Goal: Task Accomplishment & Management: Complete application form

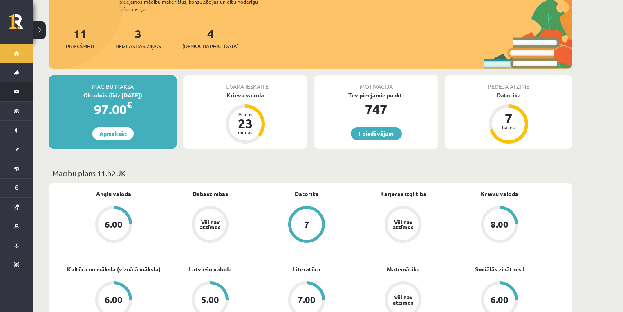
scroll to position [109, 0]
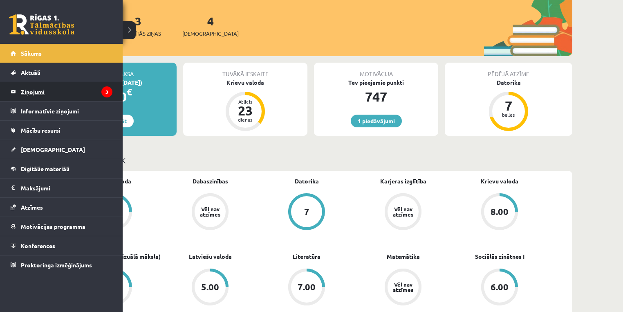
click at [35, 92] on legend "Ziņojumi 3" at bounding box center [67, 91] width 92 height 19
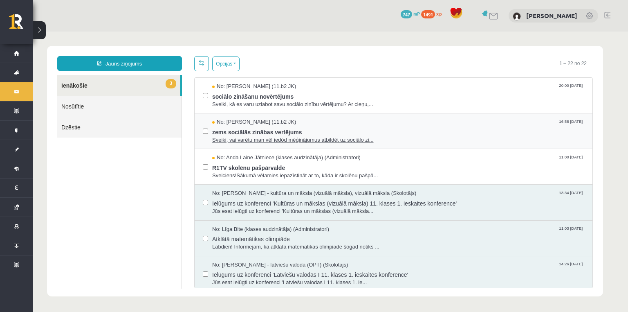
click at [241, 121] on span "No: Jurijs Kudrašins (11.b2 JK)" at bounding box center [254, 122] width 84 height 8
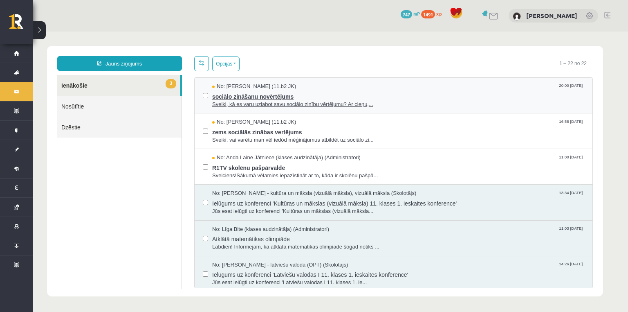
click at [231, 90] on span "sociālo zināšanu novērtējums" at bounding box center [398, 95] width 372 height 10
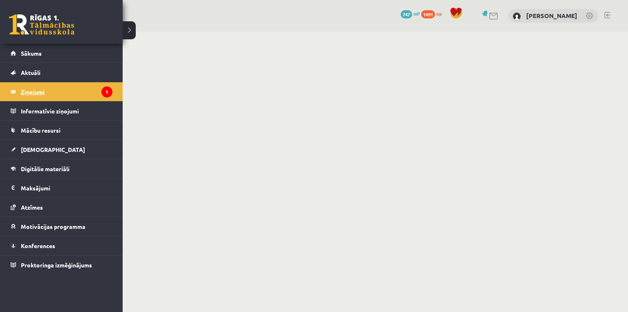
click at [33, 90] on legend "Ziņojumi 1" at bounding box center [67, 91] width 92 height 19
click at [36, 90] on legend "Ziņojumi 1" at bounding box center [67, 91] width 92 height 19
click at [27, 57] on link "Sākums" at bounding box center [62, 53] width 102 height 19
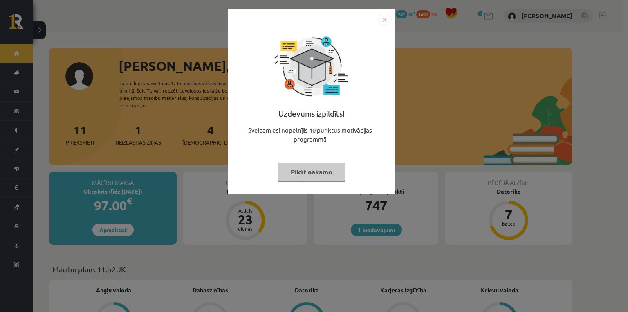
click at [23, 93] on div "Uzdevums izpildīts! Sveicam esi nopelnījis 40 punktus motivācijas programmā Pil…" at bounding box center [314, 156] width 628 height 312
click at [18, 92] on div "Uzdevums izpildīts! Sveicam esi nopelnījis 40 punktus motivācijas programmā Pil…" at bounding box center [314, 156] width 628 height 312
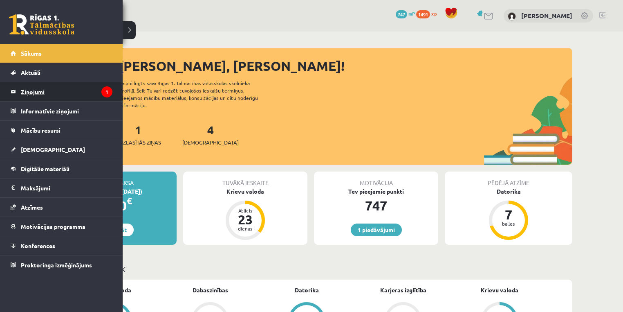
click at [29, 90] on legend "Ziņojumi 1" at bounding box center [67, 91] width 92 height 19
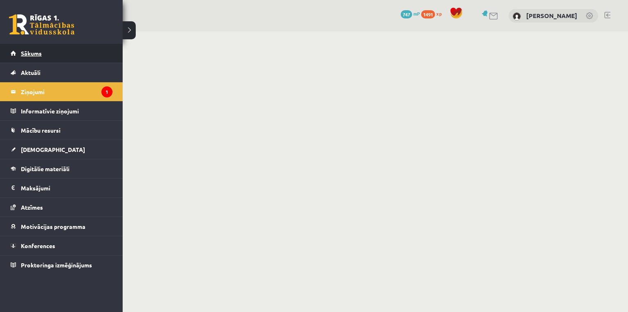
click at [18, 57] on link "Sākums" at bounding box center [62, 53] width 102 height 19
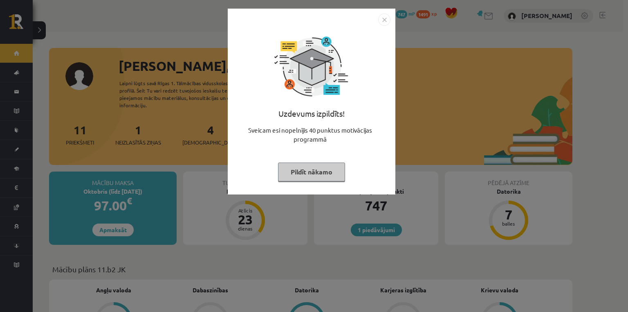
click at [297, 174] on button "Pildīt nākamo" at bounding box center [311, 171] width 67 height 19
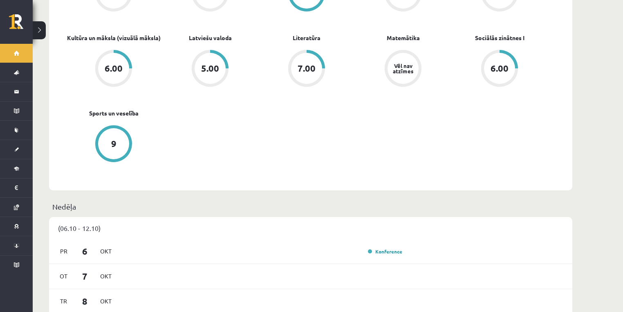
scroll to position [436, 0]
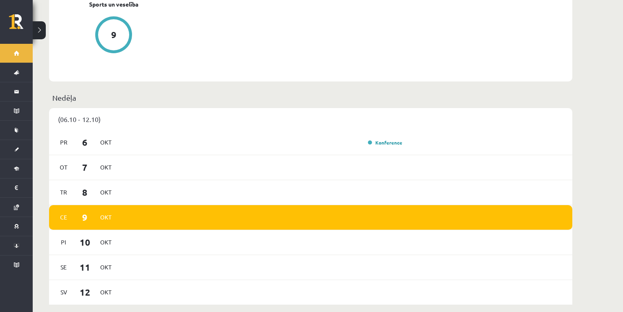
click at [256, 205] on div "Ce 9 Okt" at bounding box center [310, 217] width 523 height 25
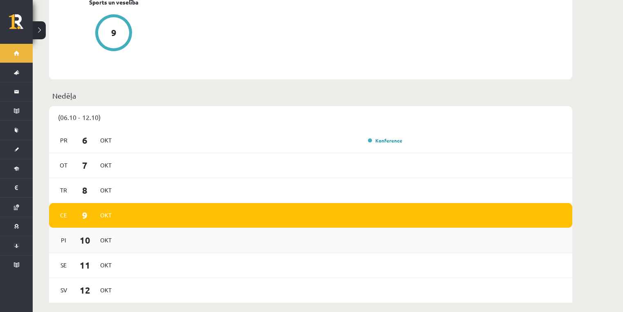
scroll to position [545, 0]
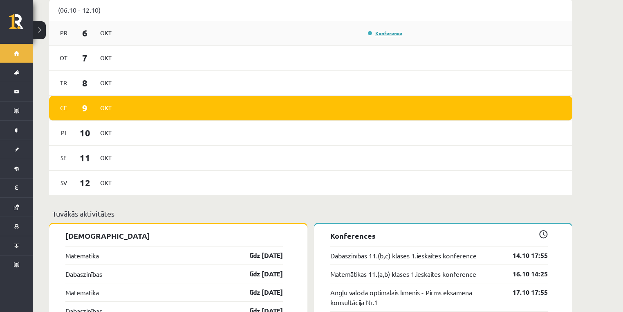
click at [375, 30] on link "Konference" at bounding box center [385, 33] width 34 height 7
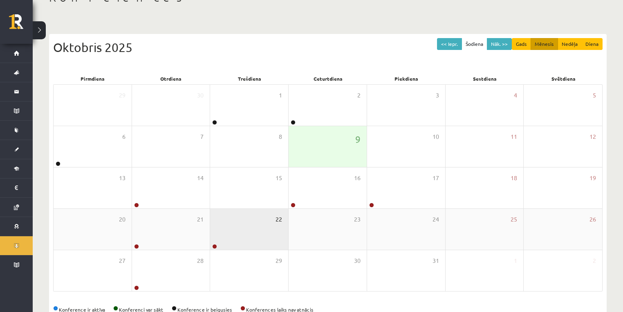
scroll to position [79, 0]
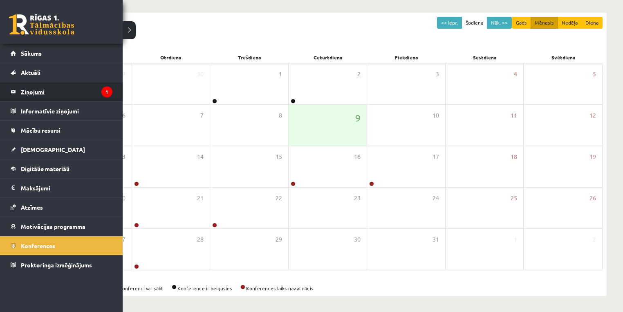
click at [37, 88] on legend "Ziņojumi 1" at bounding box center [67, 91] width 92 height 19
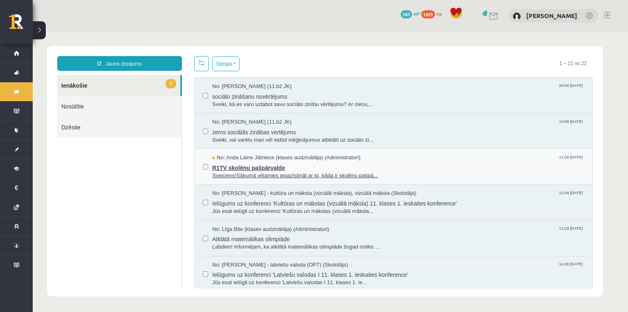
click at [306, 160] on span "No: Anda Laine Jātniece (klases audzinātāja) (Administratori)" at bounding box center [286, 158] width 148 height 8
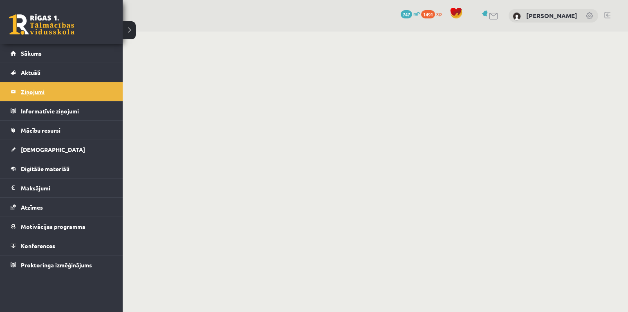
click at [27, 88] on legend "Ziņojumi 1" at bounding box center [67, 91] width 92 height 19
click at [28, 148] on span "[DEMOGRAPHIC_DATA]" at bounding box center [53, 149] width 64 height 7
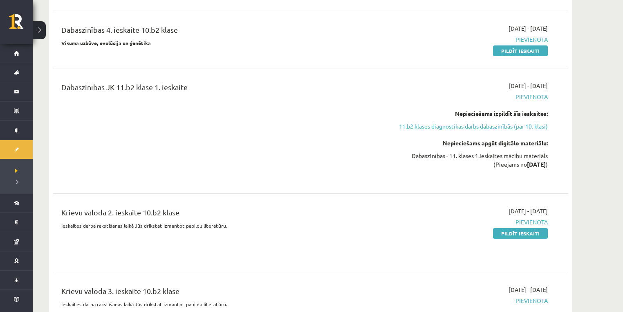
scroll to position [218, 0]
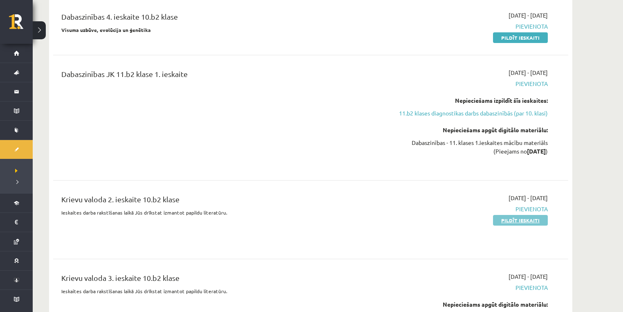
click at [510, 219] on link "Pildīt ieskaiti" at bounding box center [520, 220] width 55 height 11
click at [502, 220] on link "Pildīt ieskaiti" at bounding box center [520, 220] width 55 height 11
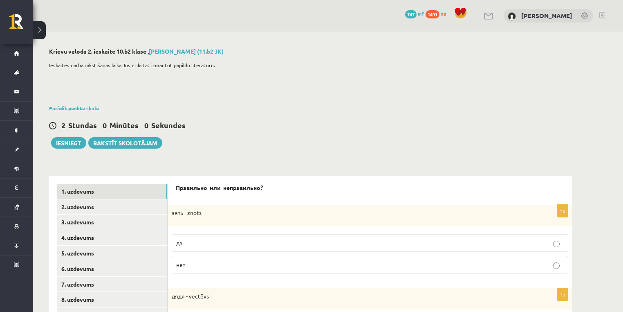
scroll to position [109, 0]
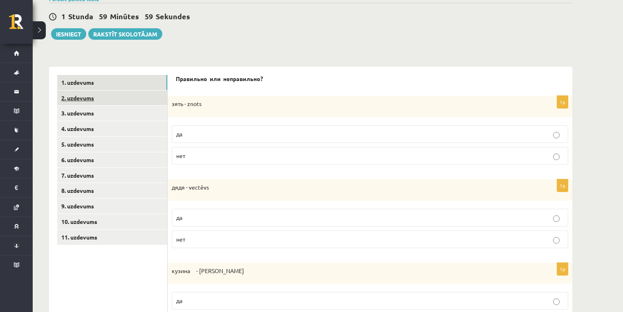
click at [116, 97] on link "2. uzdevums" at bounding box center [112, 97] width 110 height 15
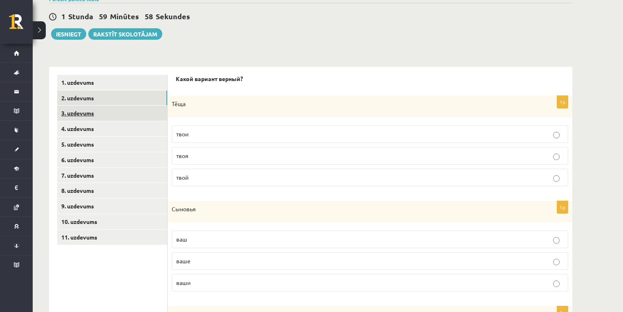
click at [121, 112] on link "3. uzdevums" at bounding box center [112, 113] width 110 height 15
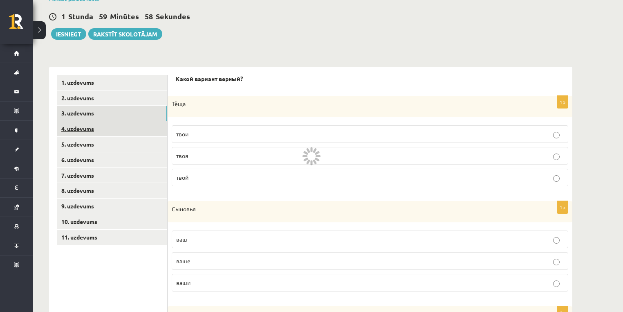
scroll to position [106, 0]
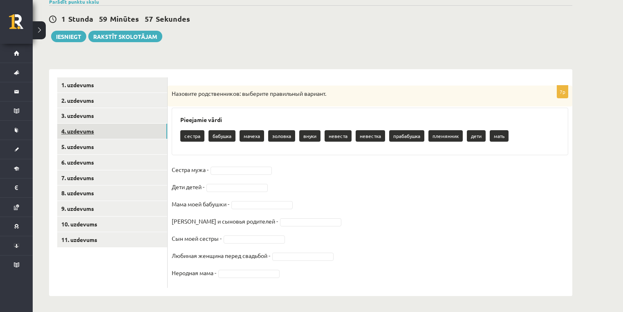
click at [121, 129] on link "4. uzdevums" at bounding box center [112, 131] width 110 height 15
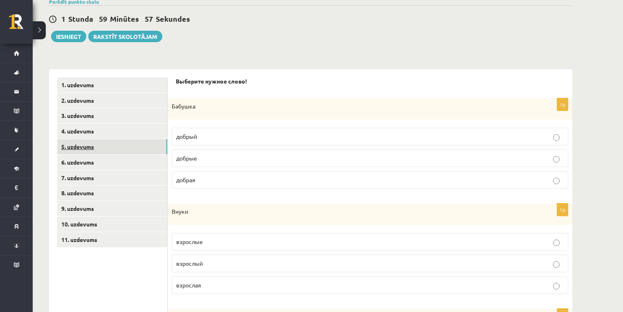
click at [121, 140] on link "5. uzdevums" at bounding box center [112, 146] width 110 height 15
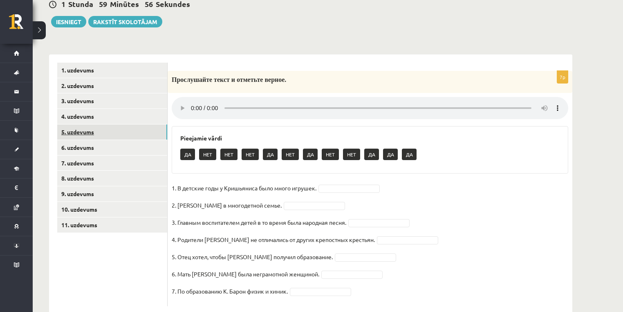
scroll to position [140, 0]
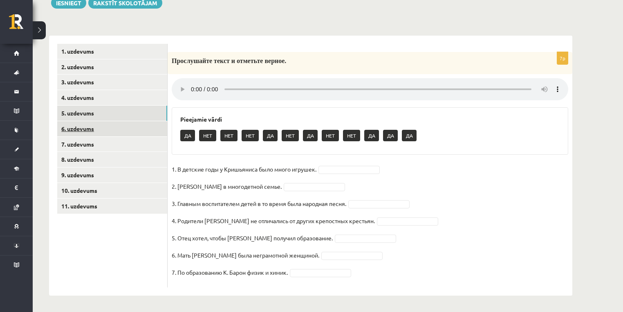
click at [120, 127] on link "6. uzdevums" at bounding box center [112, 128] width 110 height 15
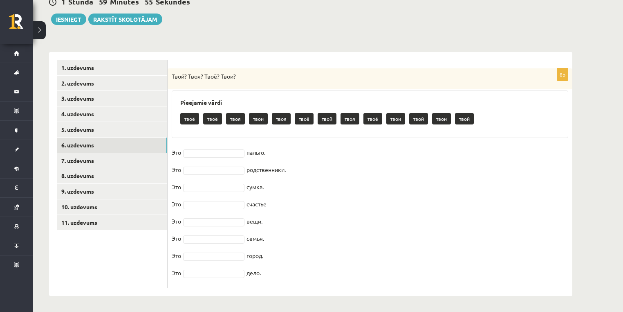
click at [121, 149] on link "6. uzdevums" at bounding box center [112, 144] width 110 height 15
click at [118, 160] on link "7. uzdevums" at bounding box center [112, 160] width 110 height 15
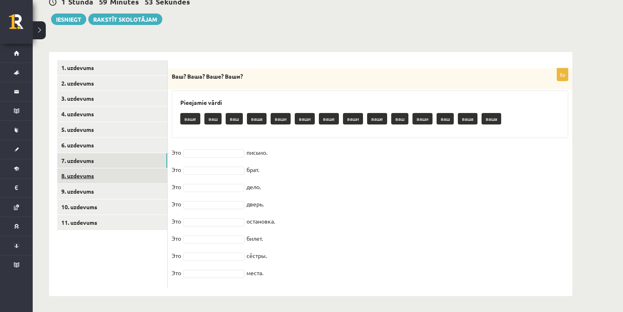
click at [117, 171] on link "8. uzdevums" at bounding box center [112, 175] width 110 height 15
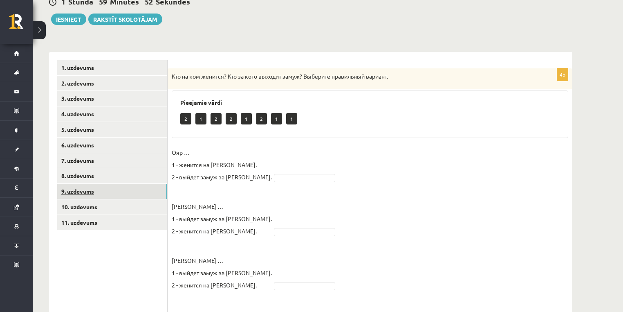
click at [118, 186] on link "9. uzdevums" at bounding box center [112, 191] width 110 height 15
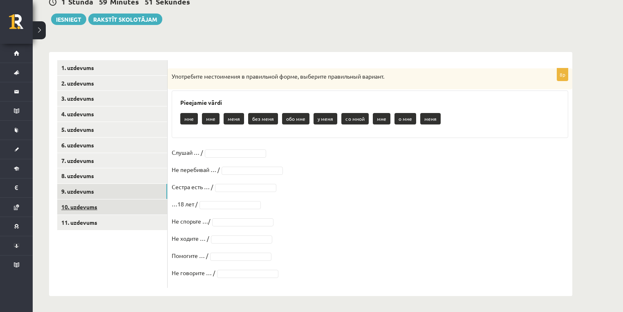
click at [116, 201] on link "10. uzdevums" at bounding box center [112, 206] width 110 height 15
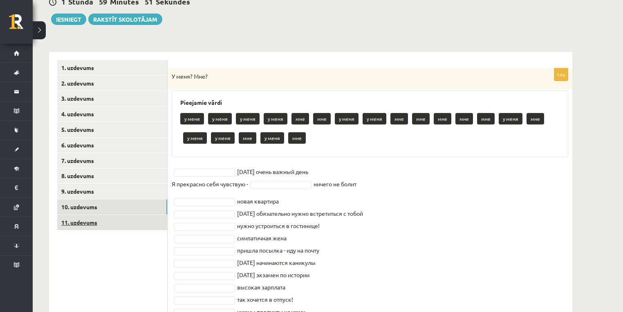
click at [116, 219] on link "11. uzdevums" at bounding box center [112, 222] width 110 height 15
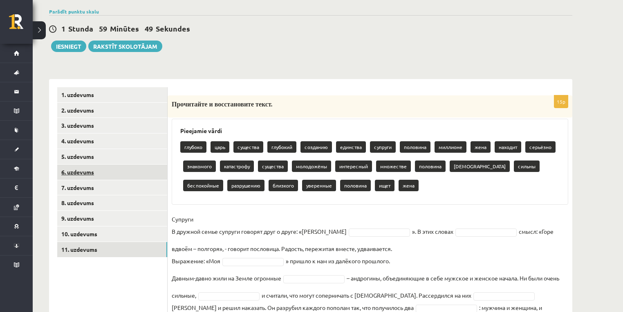
scroll to position [84, 0]
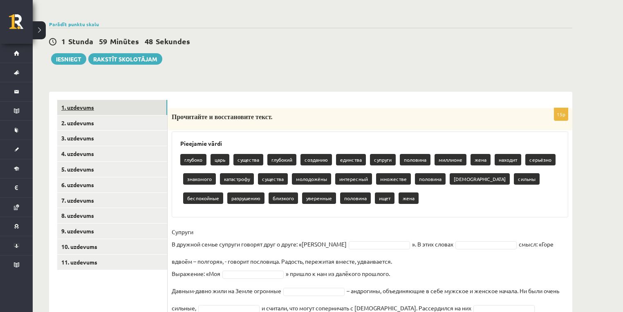
click at [108, 112] on link "1. uzdevums" at bounding box center [112, 107] width 110 height 15
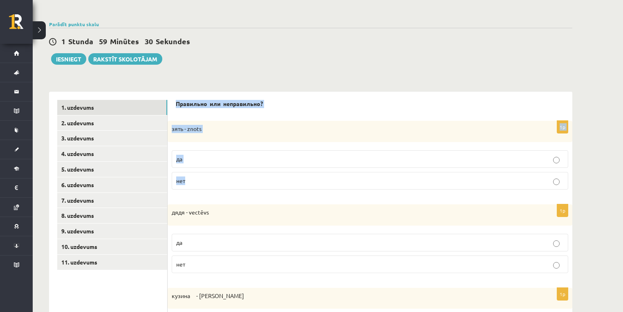
drag, startPoint x: 173, startPoint y: 103, endPoint x: 208, endPoint y: 170, distance: 75.4
click at [208, 170] on div "Правильно или неправильно? 1p зять - znots да нет 1p дядя - vectēvs да нет 1p к…" at bounding box center [370, 315] width 405 height 446
copy form "Правильно или неправильно? 1p зять - znots да нет"
click at [193, 121] on div "зять - znots" at bounding box center [370, 131] width 405 height 21
click at [191, 176] on p "нет" at bounding box center [370, 180] width 388 height 9
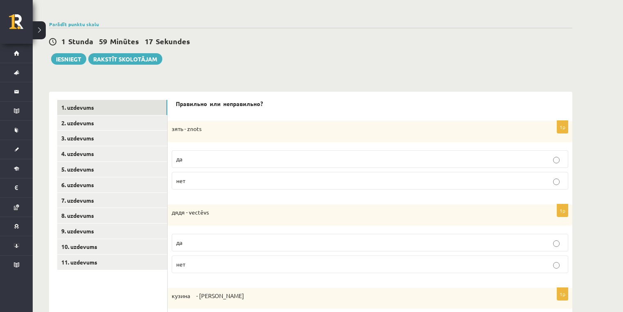
scroll to position [193, 0]
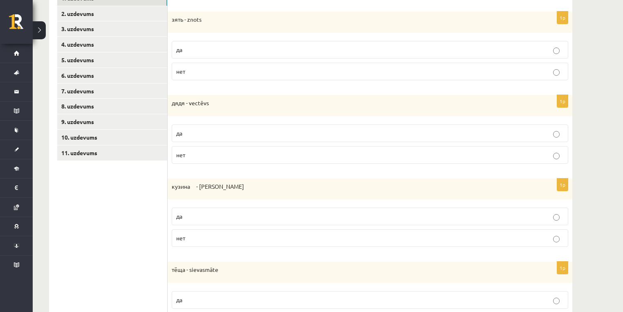
click at [213, 135] on p "да" at bounding box center [370, 133] width 388 height 9
click at [195, 155] on p "нет" at bounding box center [370, 155] width 388 height 9
drag, startPoint x: 172, startPoint y: 105, endPoint x: 186, endPoint y: 103, distance: 14.9
click at [185, 103] on p "дядя - vectēvs" at bounding box center [350, 103] width 356 height 8
click at [175, 101] on p "дядя - vectēvs" at bounding box center [350, 103] width 356 height 8
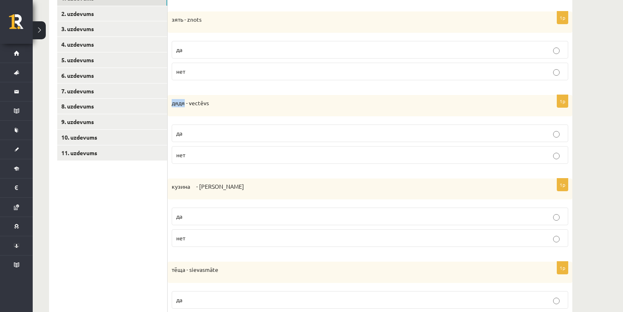
click at [174, 102] on p "дядя - vectēvs" at bounding box center [350, 103] width 356 height 8
click at [233, 114] on div "дядя - vectēvs" at bounding box center [370, 105] width 405 height 21
drag, startPoint x: 220, startPoint y: 101, endPoint x: 176, endPoint y: 133, distance: 53.7
click at [176, 133] on div "1p дядя - vectēvs да нет" at bounding box center [370, 132] width 405 height 75
drag, startPoint x: 172, startPoint y: 103, endPoint x: 195, endPoint y: 146, distance: 49.2
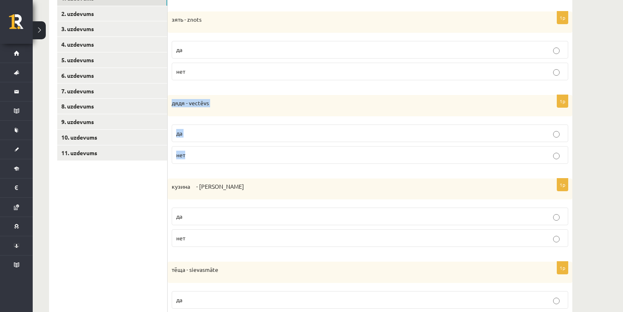
click at [195, 146] on div "1p дядя - vectēvs да нет" at bounding box center [370, 132] width 405 height 75
copy div "дядя - vectēvs да нет"
click at [247, 177] on form "Правильно или неправильно? 1p зять - znots да нет 1p дядя - vectēvs да нет 1p к…" at bounding box center [370, 205] width 389 height 429
click at [214, 214] on p "да" at bounding box center [370, 216] width 388 height 9
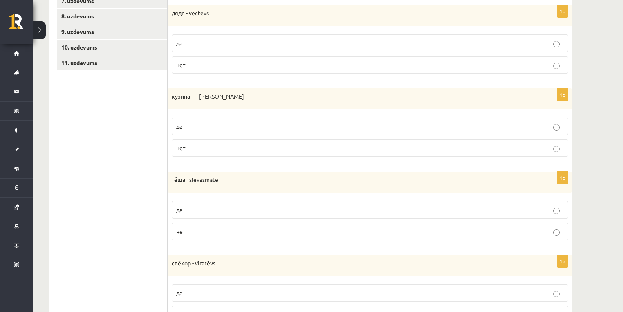
scroll to position [302, 0]
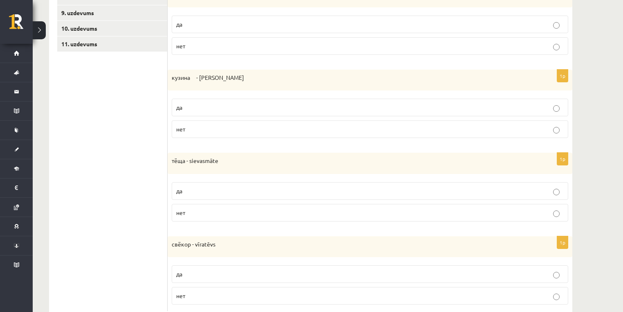
click at [204, 192] on p "да" at bounding box center [370, 190] width 388 height 9
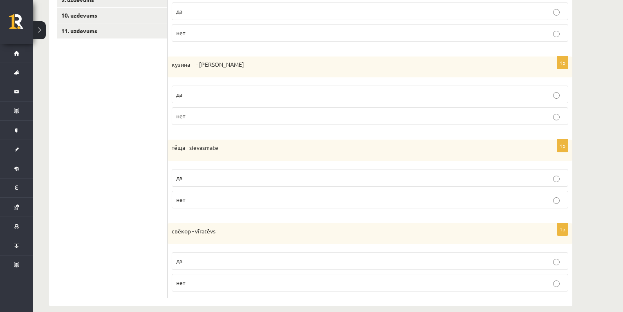
scroll to position [324, 0]
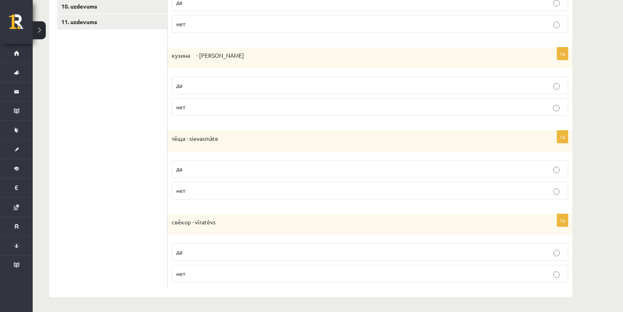
click at [191, 250] on p "да" at bounding box center [370, 251] width 388 height 9
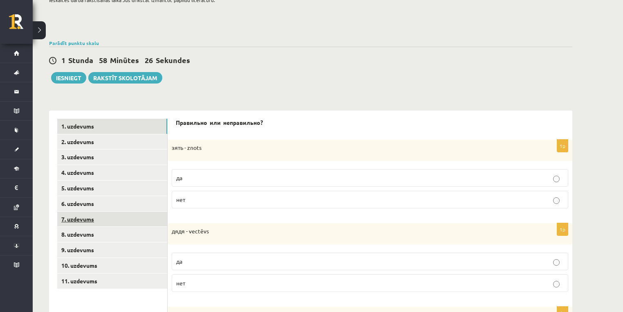
scroll to position [0, 0]
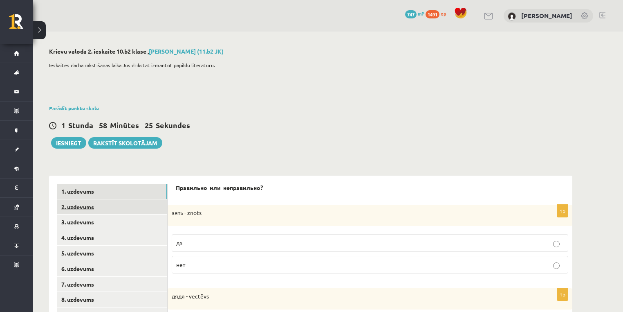
click at [119, 213] on link "2. uzdevums" at bounding box center [112, 206] width 110 height 15
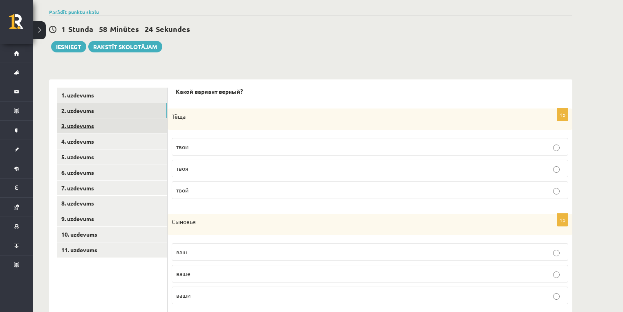
scroll to position [109, 0]
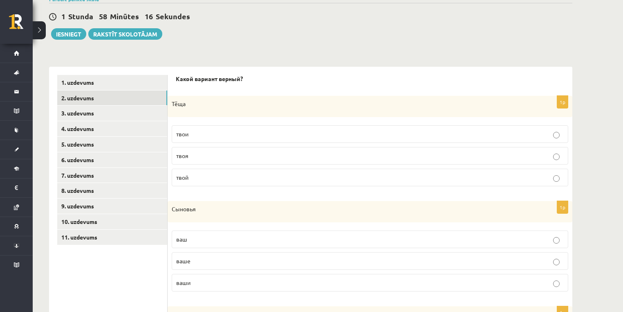
click at [209, 151] on p "твоя" at bounding box center [370, 155] width 388 height 9
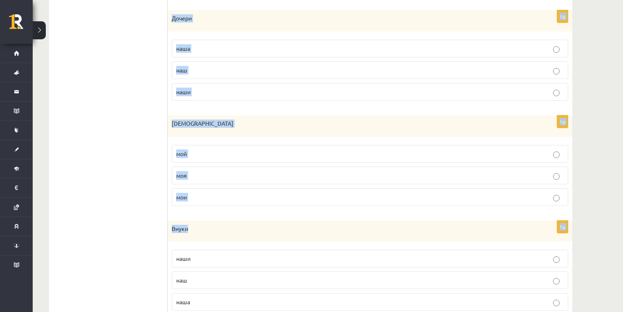
scroll to position [745, 0]
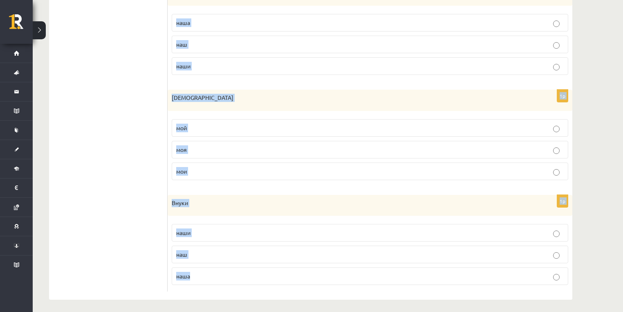
drag, startPoint x: 172, startPoint y: 208, endPoint x: 283, endPoint y: 279, distance: 131.7
copy form "Сыновья ваш ваше ваши 1p Племянники моё мой мои 1p Тётя наши наш наша 1p Дети н…"
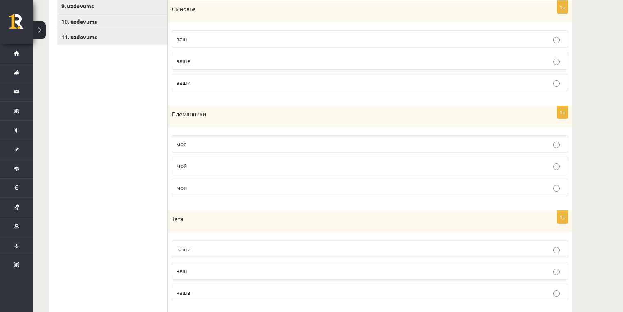
click at [149, 172] on ul "1. uzdevums 2. uzdevums 3. uzdevums 4. uzdevums 5. uzdevums 6. uzdevums 7. uzde…" at bounding box center [112, 301] width 110 height 852
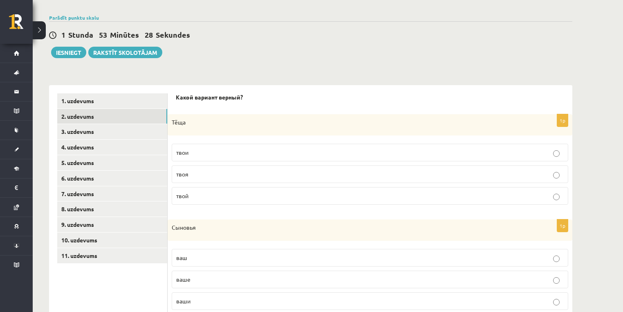
scroll to position [200, 0]
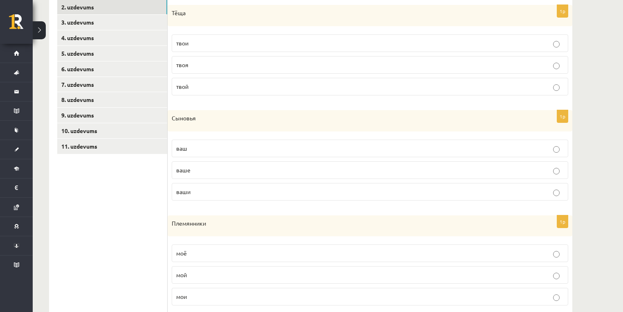
click at [249, 173] on p "ваше" at bounding box center [370, 170] width 388 height 9
drag, startPoint x: 180, startPoint y: 119, endPoint x: 216, endPoint y: 119, distance: 36.0
click at [216, 119] on p "Сыновья" at bounding box center [350, 118] width 356 height 8
click at [202, 200] on fieldset "ваш ваше ваши" at bounding box center [370, 168] width 397 height 67
click at [197, 277] on p "мой" at bounding box center [370, 274] width 388 height 9
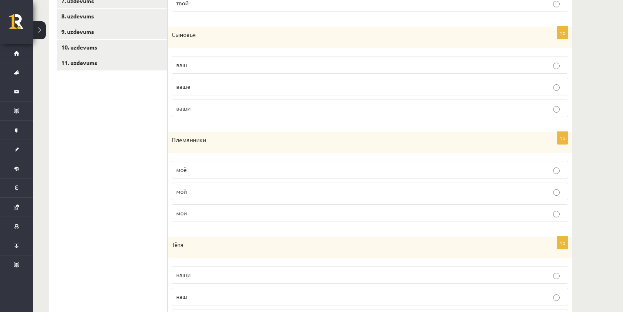
scroll to position [309, 0]
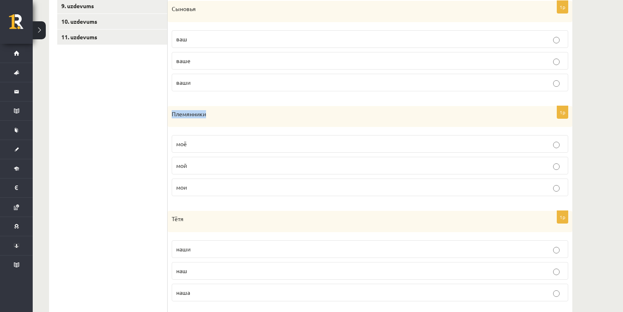
drag, startPoint x: 214, startPoint y: 110, endPoint x: 172, endPoint y: 111, distance: 42.6
click at [172, 111] on p "Племянники" at bounding box center [350, 114] width 356 height 8
click at [175, 115] on p "Племянники" at bounding box center [350, 114] width 356 height 8
drag, startPoint x: 172, startPoint y: 115, endPoint x: 215, endPoint y: 115, distance: 42.9
click at [215, 115] on p "Племянники" at bounding box center [350, 114] width 356 height 8
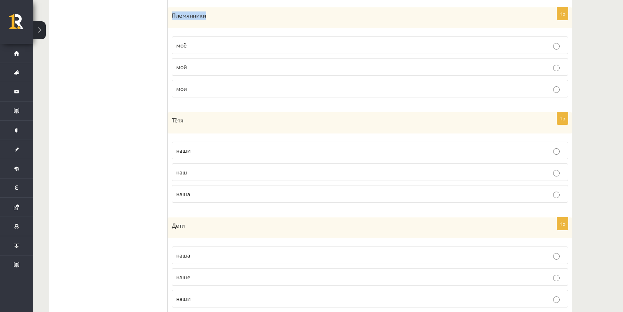
scroll to position [418, 0]
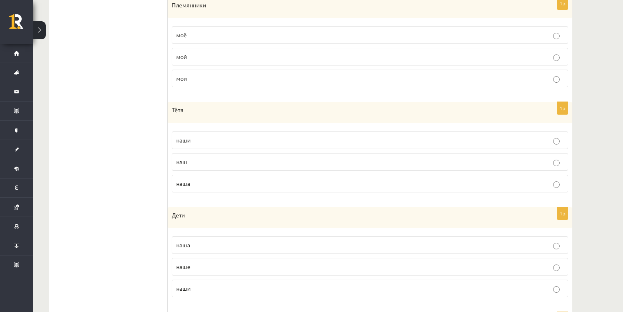
click at [233, 183] on p "наша" at bounding box center [370, 183] width 388 height 9
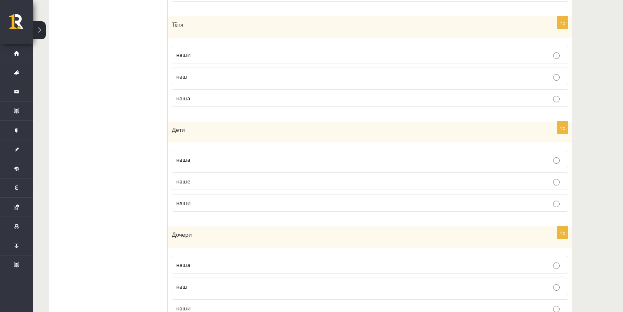
scroll to position [527, 0]
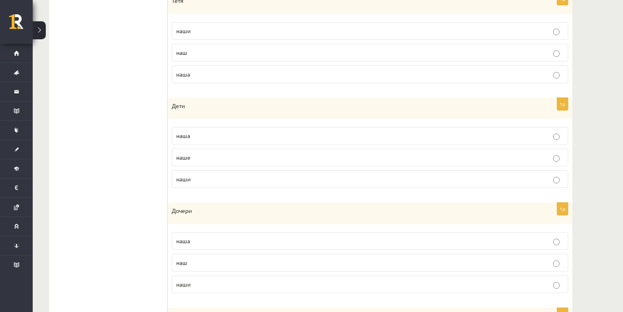
click at [245, 181] on p "наши" at bounding box center [370, 179] width 388 height 9
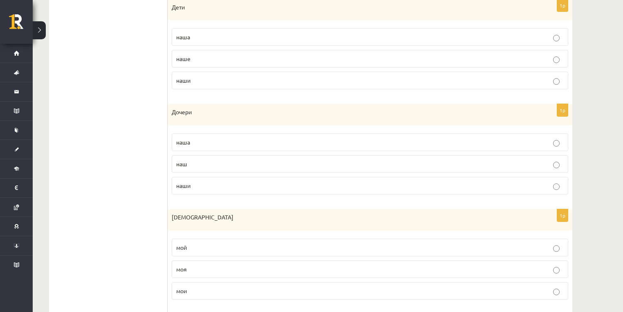
scroll to position [636, 0]
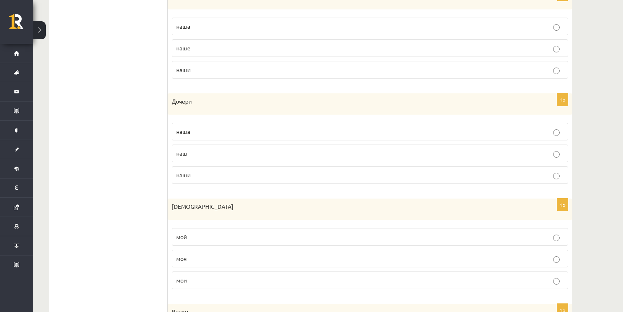
click at [208, 173] on p "наши" at bounding box center [370, 175] width 388 height 9
click at [225, 256] on p "моя" at bounding box center [370, 258] width 388 height 9
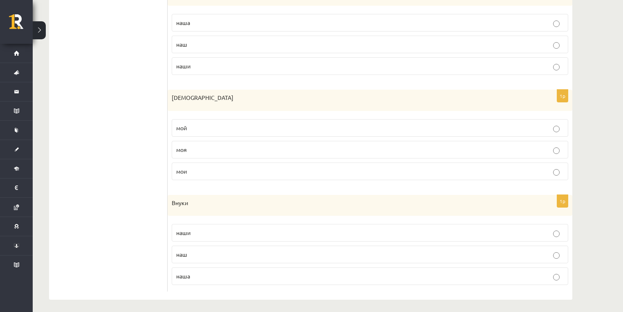
click at [228, 233] on label "наши" at bounding box center [370, 233] width 397 height 18
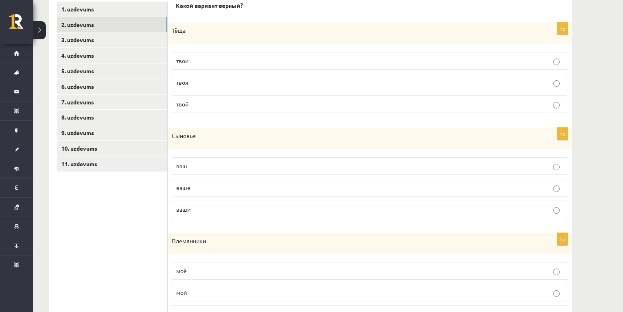
scroll to position [90, 0]
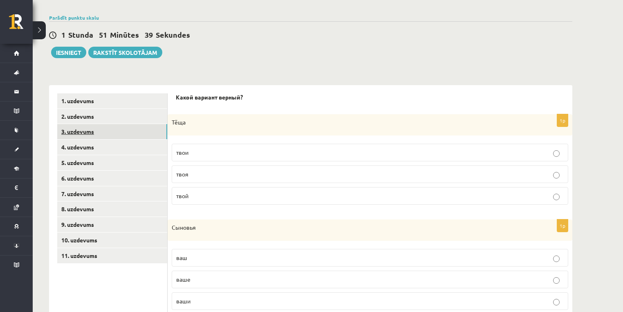
click at [121, 136] on link "3. uzdevums" at bounding box center [112, 131] width 110 height 15
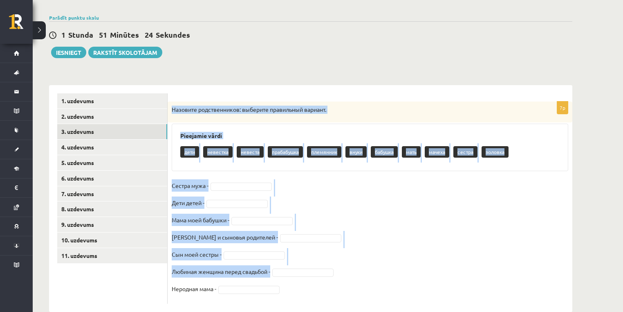
drag, startPoint x: 173, startPoint y: 107, endPoint x: 315, endPoint y: 276, distance: 221.2
click at [315, 276] on div "7p Назовите родственников: выберите правильный вариант. Pieejamie vārdi дети не…" at bounding box center [370, 202] width 405 height 202
copy div "Назовите родственников: выберите правильный вариант. Pieejamie vārdi дети невес…"
click at [387, 252] on fieldset "Сестра мужа - Дети детей - Мама моей бабушки - Дочери и сыновья родителей - Сын…" at bounding box center [370, 239] width 397 height 120
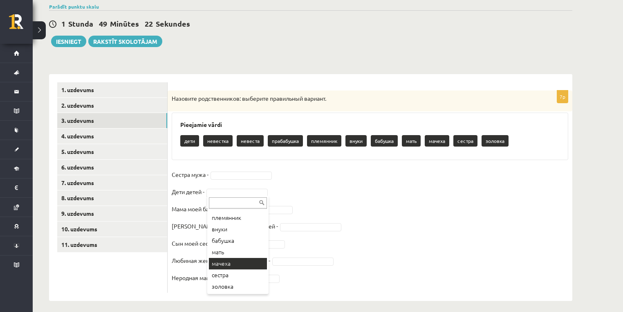
scroll to position [106, 0]
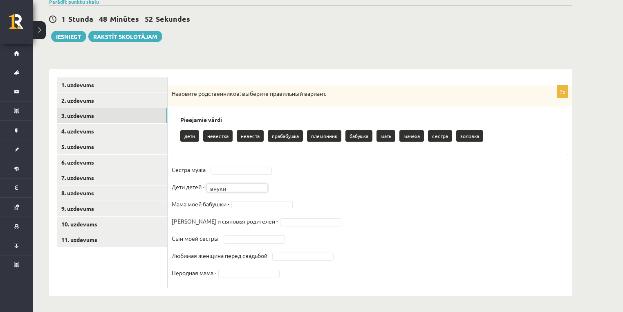
click at [245, 268] on fieldset "Сестра мужа - Дети детей - внуки ***** Мама моей бабушки - Дочери и сыновья род…" at bounding box center [370, 223] width 397 height 120
click at [245, 279] on fieldset "Сестра мужа - Дети детей - внуки ***** Мама моей бабушки - Дочери и сыновья род…" at bounding box center [370, 223] width 397 height 120
click at [245, 277] on fieldset "Сестра мужа - Дети детей - внуки ***** Мама моей бабушки - Дочери и сыновья род…" at bounding box center [370, 223] width 397 height 120
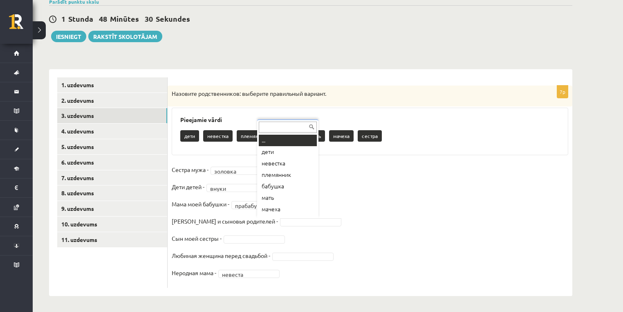
scroll to position [10, 0]
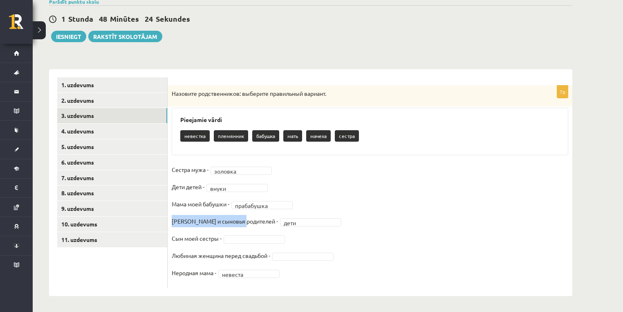
drag, startPoint x: 172, startPoint y: 223, endPoint x: 247, endPoint y: 225, distance: 75.3
click at [247, 225] on p "Дочери и сыновья родителей -" at bounding box center [225, 221] width 106 height 12
drag, startPoint x: 305, startPoint y: 241, endPoint x: 310, endPoint y: 243, distance: 5.7
click at [310, 243] on fieldset "**********" at bounding box center [370, 223] width 397 height 120
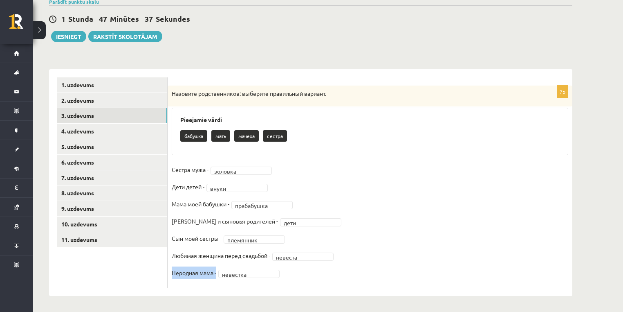
drag, startPoint x: 171, startPoint y: 274, endPoint x: 302, endPoint y: 275, distance: 131.7
click at [305, 275] on div "**********" at bounding box center [370, 186] width 405 height 202
copy p "Неродная мама -"
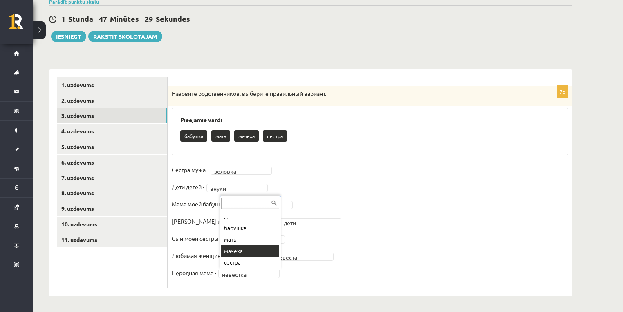
drag, startPoint x: 250, startPoint y: 247, endPoint x: 243, endPoint y: 240, distance: 9.8
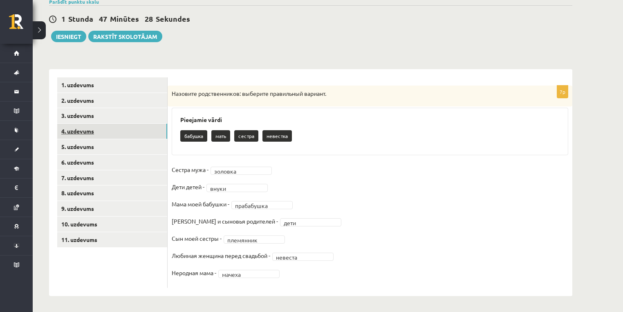
click at [114, 129] on link "4. uzdevums" at bounding box center [112, 131] width 110 height 15
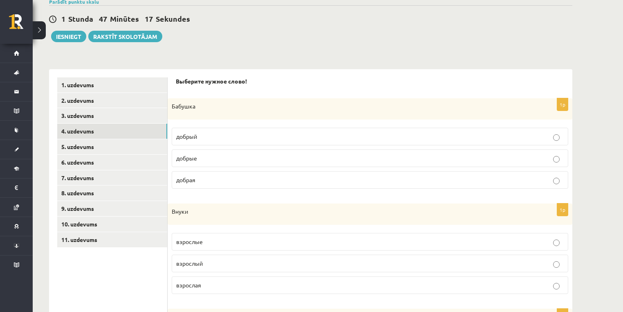
click at [245, 183] on label "добрая" at bounding box center [370, 180] width 397 height 18
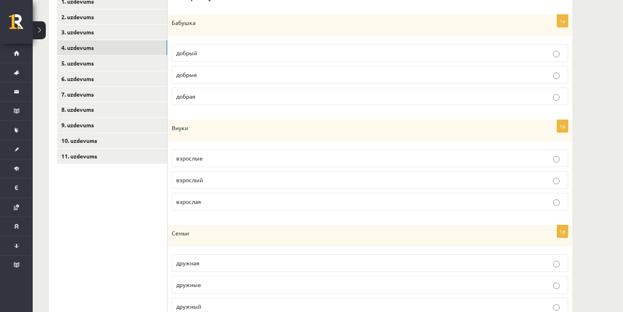
scroll to position [216, 0]
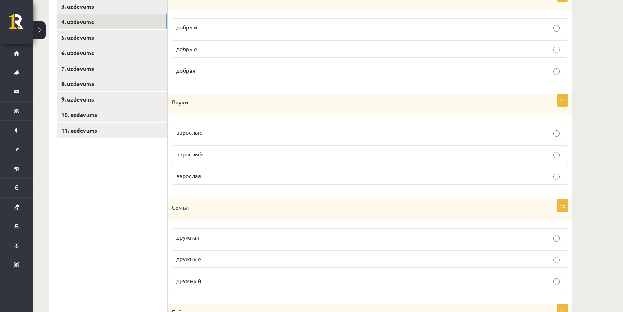
click at [219, 129] on p "взрослые" at bounding box center [370, 132] width 388 height 9
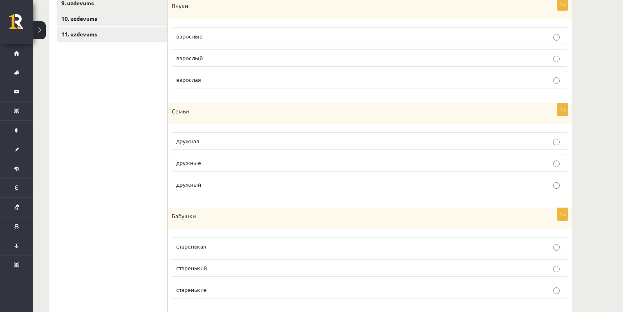
scroll to position [325, 0]
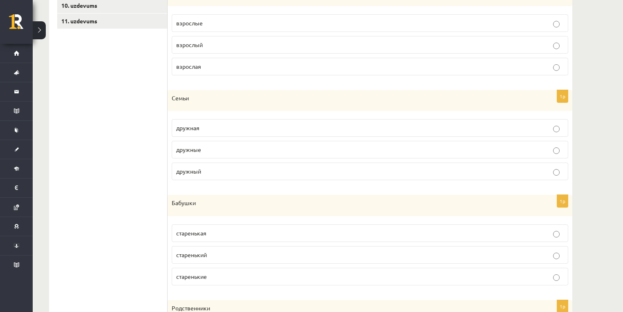
click at [211, 146] on p "дружные" at bounding box center [370, 149] width 388 height 9
click at [218, 234] on p "старенькая" at bounding box center [370, 233] width 388 height 9
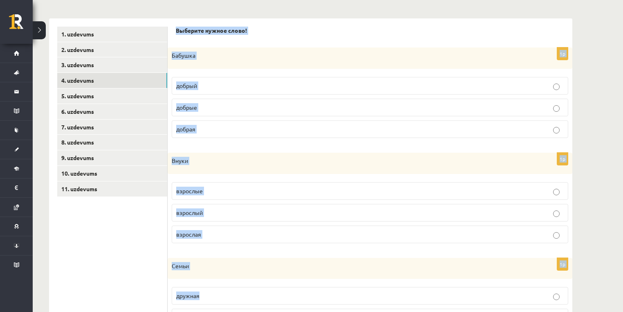
scroll to position [322, 0]
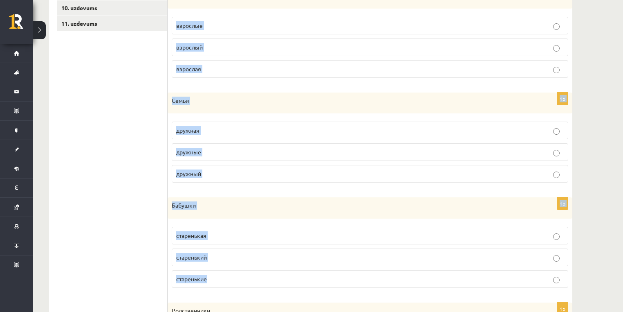
drag, startPoint x: 175, startPoint y: 83, endPoint x: 281, endPoint y: 267, distance: 212.1
click at [281, 267] on div "Выберите нужное слово! 1p Бабушка добрый добрые добрая 1p Внуки взрослые взросл…" at bounding box center [370, 130] width 405 height 554
copy form "Выберите нужное слово! 1p Бабушка добрый добрые добрая 1p Внуки взрослые взросл…"
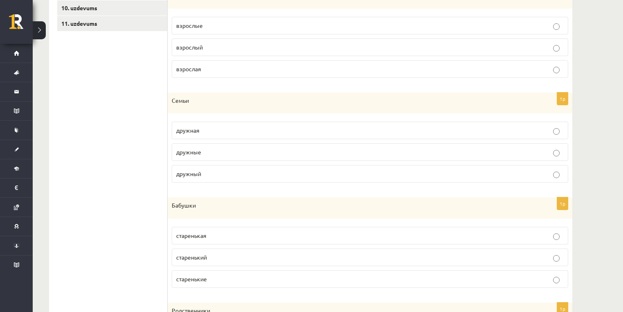
click at [151, 141] on ul "1. uzdevums 2. uzdevums 3. uzdevums 4. uzdevums 5. uzdevums 6. uzdevums 7. uzde…" at bounding box center [112, 130] width 110 height 538
drag, startPoint x: 214, startPoint y: 168, endPoint x: 195, endPoint y: 175, distance: 20.3
click at [195, 175] on p "дружный" at bounding box center [370, 173] width 388 height 9
drag, startPoint x: 209, startPoint y: 151, endPoint x: 195, endPoint y: 152, distance: 14.8
click at [195, 152] on p "дружные" at bounding box center [370, 152] width 388 height 9
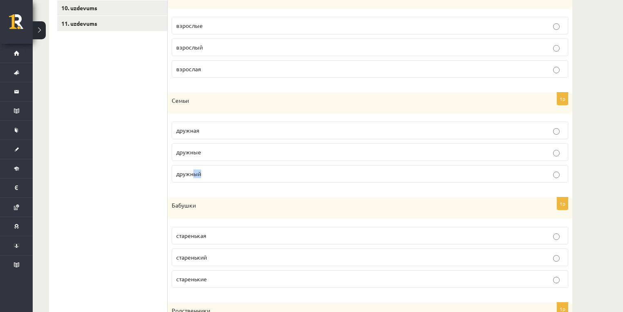
drag, startPoint x: 206, startPoint y: 175, endPoint x: 191, endPoint y: 173, distance: 14.9
click at [191, 173] on p "дружный" at bounding box center [370, 173] width 388 height 9
click at [142, 222] on ul "1. uzdevums 2. uzdevums 3. uzdevums 4. uzdevums 5. uzdevums 6. uzdevums 7. uzde…" at bounding box center [112, 130] width 110 height 538
click at [221, 281] on label "старенькие" at bounding box center [370, 279] width 397 height 18
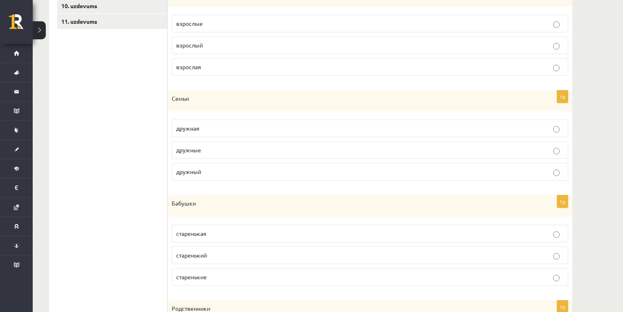
scroll to position [431, 0]
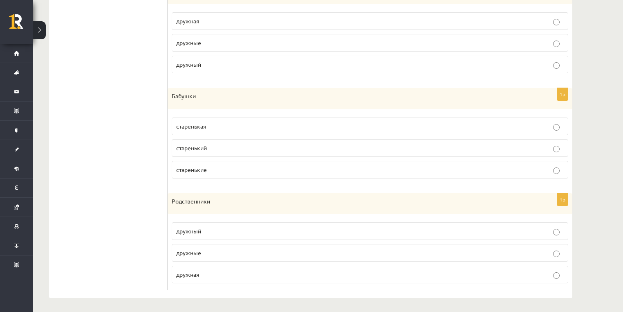
click at [207, 229] on p "дружный" at bounding box center [370, 231] width 388 height 9
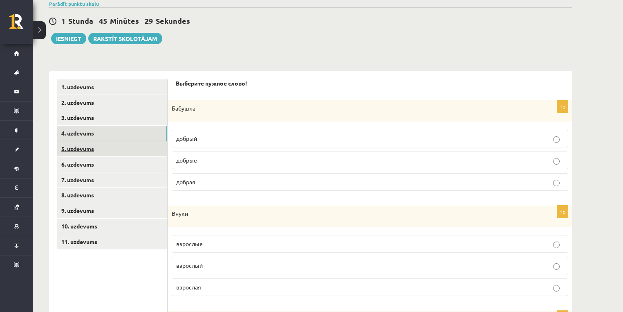
click at [119, 153] on link "5. uzdevums" at bounding box center [112, 148] width 110 height 15
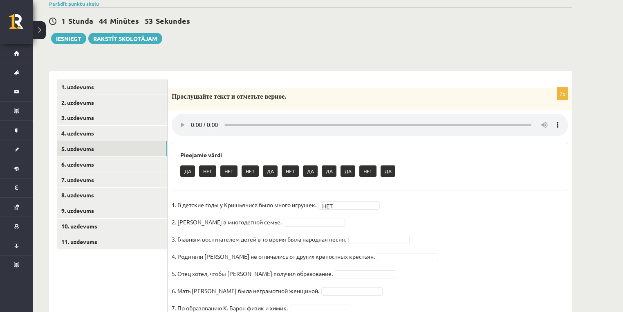
click at [200, 236] on p "3. Главным воспитателем детей в то время была народная песня." at bounding box center [259, 239] width 175 height 12
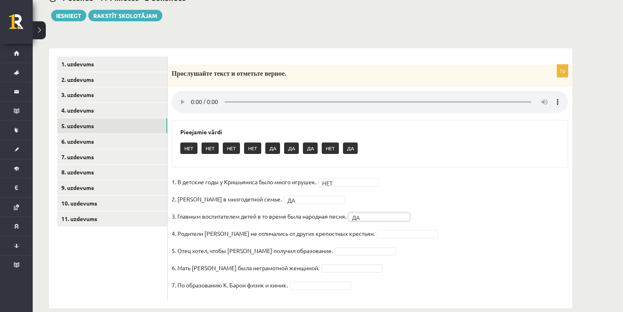
scroll to position [140, 0]
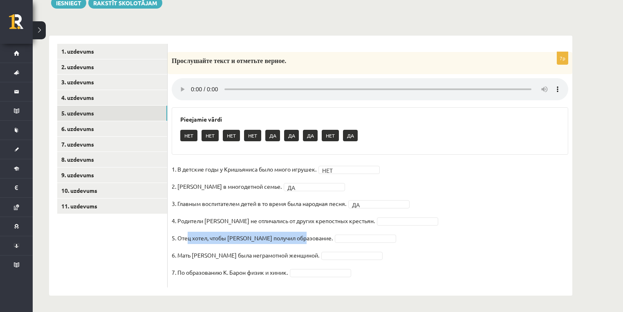
drag, startPoint x: 189, startPoint y: 241, endPoint x: 311, endPoint y: 243, distance: 121.9
click at [310, 243] on p "5. Отец хотел, чтобы Кришьянис получил образование." at bounding box center [252, 237] width 161 height 12
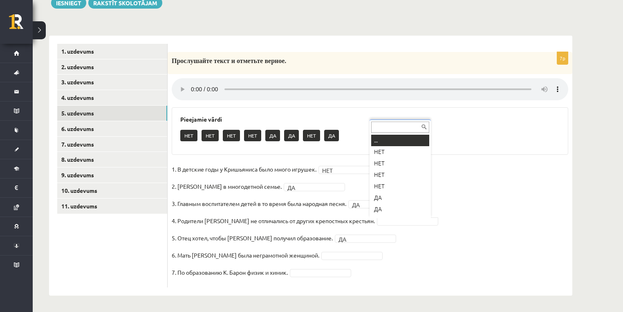
scroll to position [10, 0]
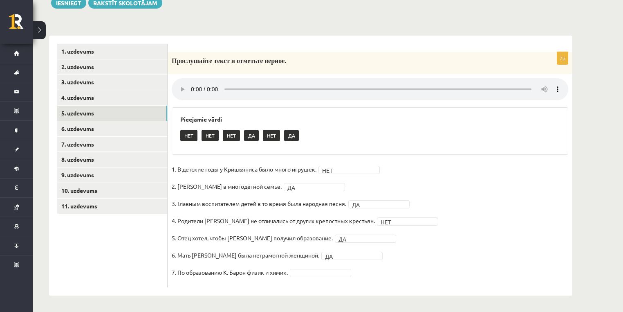
drag, startPoint x: 180, startPoint y: 278, endPoint x: 200, endPoint y: 280, distance: 19.7
click at [200, 280] on fieldset "1. В детские годы у Кришьяниса было много игрушек. НЕТ *** 2. Кришьянис рос в м…" at bounding box center [370, 223] width 397 height 120
click at [123, 122] on link "6. uzdevums" at bounding box center [112, 128] width 110 height 15
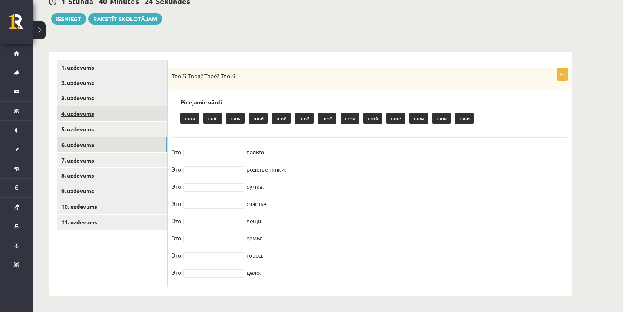
scroll to position [124, 0]
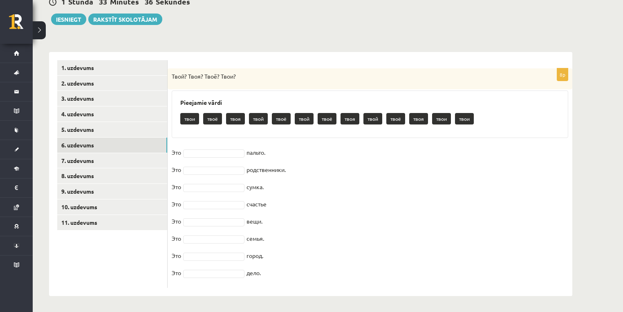
drag, startPoint x: 171, startPoint y: 74, endPoint x: 336, endPoint y: 267, distance: 254.1
click at [335, 269] on div "8p Твой? Твоя? Твоё? Твои? Pieejamie vārdi твои твоё твоя твой твоё твой твоё т…" at bounding box center [370, 177] width 405 height 219
copy div "Твой? Твоя? Твоё? Твои? Pieejamie vārdi твои твоё твоя твой твоё твой твоё твоя…"
click at [271, 84] on div "Твой? Твоя? Твоё? Твои?" at bounding box center [370, 78] width 405 height 21
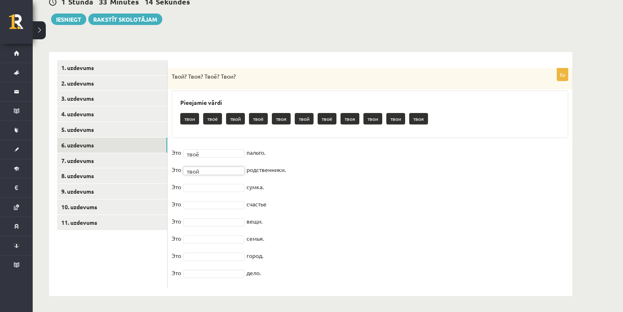
click at [219, 176] on fieldset "Это твоё **** пальто. Это твой **** родственники. Это сумка. Это счастье Это ве…" at bounding box center [370, 214] width 397 height 137
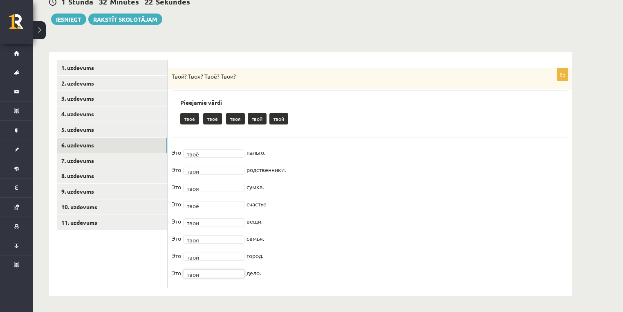
click at [216, 269] on fieldset "Это твоё **** пальто. Это твои **** родственники. Это твоя **** сумка. Это твоё…" at bounding box center [370, 214] width 397 height 137
click at [126, 159] on link "7. uzdevums" at bounding box center [112, 160] width 110 height 15
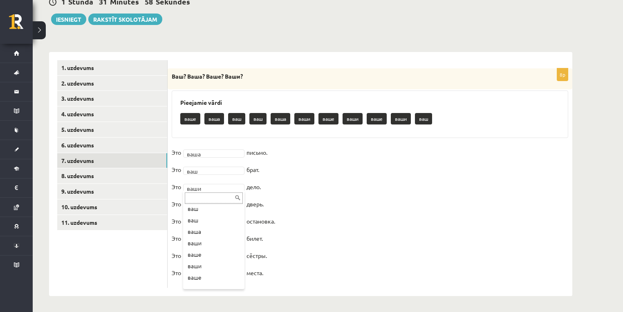
scroll to position [56, 0]
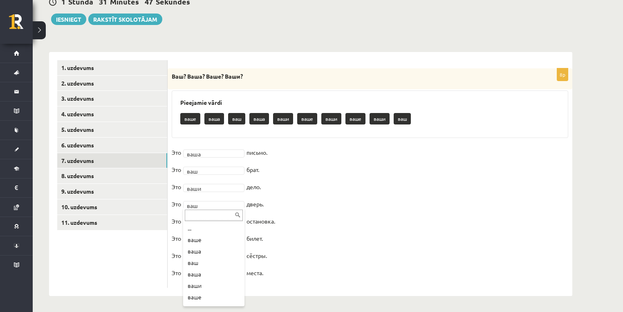
drag, startPoint x: 311, startPoint y: 247, endPoint x: 205, endPoint y: 288, distance: 113.7
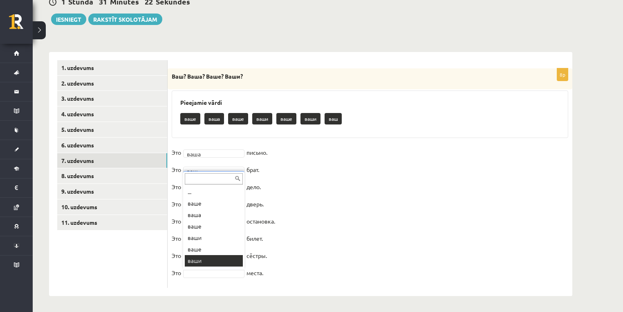
scroll to position [10, 0]
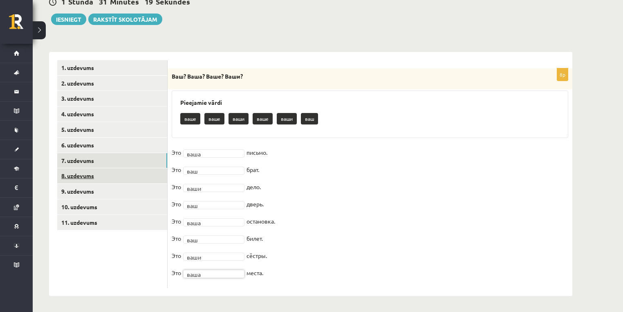
click at [131, 178] on link "8. uzdevums" at bounding box center [112, 175] width 110 height 15
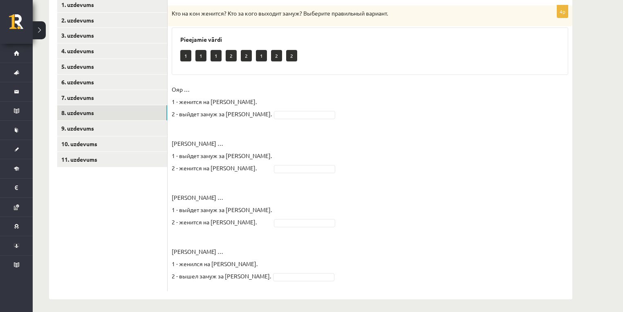
scroll to position [190, 0]
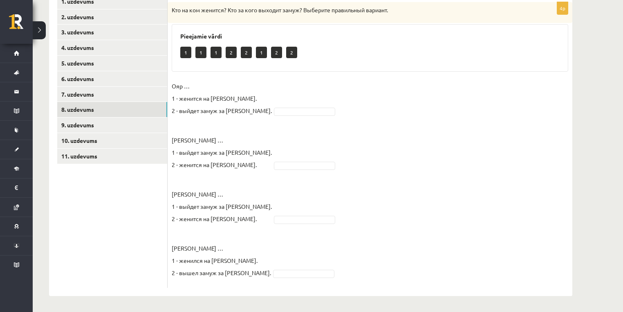
drag, startPoint x: 262, startPoint y: 227, endPoint x: 292, endPoint y: 244, distance: 34.8
click at [293, 255] on fieldset "Ояр … 1 - женится на Китии. 2 - выйдет замуж за Китию. Светлана … 1 - выйдет за…" at bounding box center [370, 182] width 397 height 204
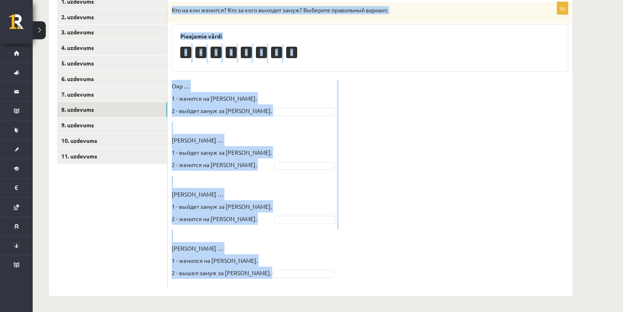
drag, startPoint x: 172, startPoint y: 10, endPoint x: 342, endPoint y: 294, distance: 331.3
click at [344, 298] on div "**********" at bounding box center [311, 77] width 556 height 470
copy div "Кто на ком женится? Кто за кого выходит замуж? Выберите правильный вариант. Pie…"
click at [208, 292] on div "4p Кто на ком женится? Кто за кого выходит замуж? Выберите правильный вариант. …" at bounding box center [370, 141] width 405 height 310
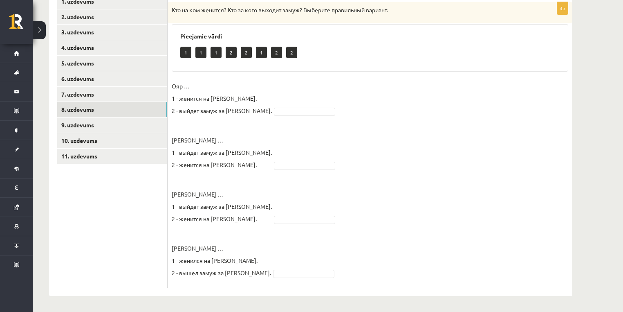
click at [261, 115] on fieldset "Ояр … 1 - женится на Китии. 2 - выйдет замуж за Китию. Светлана … 1 - выйдет за…" at bounding box center [370, 182] width 397 height 204
click at [291, 278] on fieldset "Ояр … 1 - женится на Китии. 2 - выйдет замуж за Китию. 1 * Светлана … 1 - выйде…" at bounding box center [370, 182] width 397 height 204
click at [291, 276] on fieldset "Ояр … 1 - женится на Китии. 2 - выйдет замуж за Китию. 1 * Светлана … 1 - выйде…" at bounding box center [370, 182] width 397 height 204
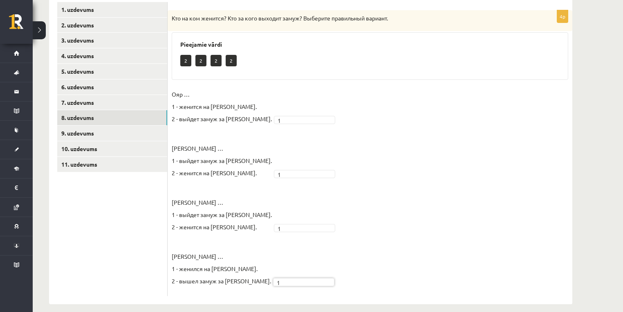
scroll to position [81, 0]
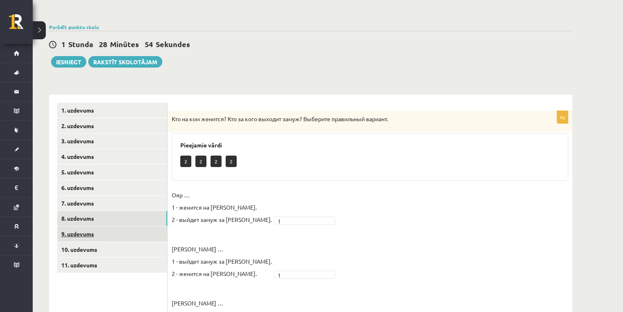
click at [136, 235] on link "9. uzdevums" at bounding box center [112, 233] width 110 height 15
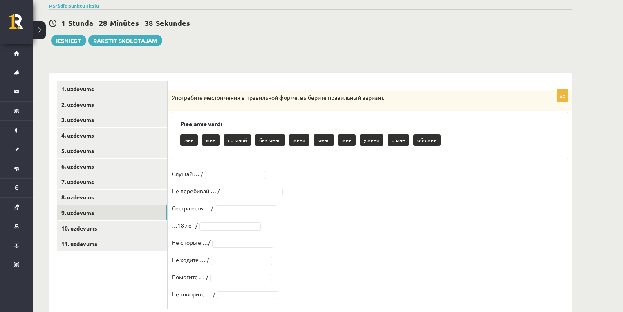
scroll to position [124, 0]
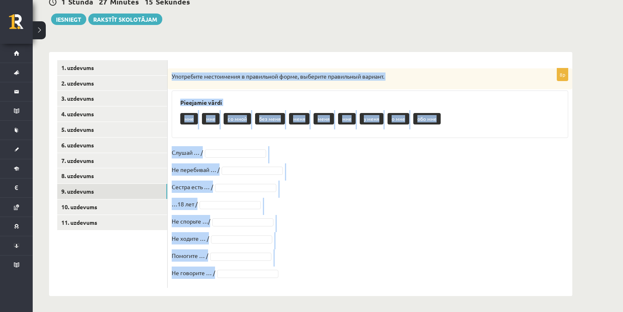
drag, startPoint x: 170, startPoint y: 74, endPoint x: 294, endPoint y: 267, distance: 229.2
click at [294, 267] on div "8p Употребите местоимения в правильной форме, выберите правильный вариант. Piee…" at bounding box center [370, 177] width 405 height 219
copy div "Употребите местоимения в правильной форме, выберите правильный вариант. Pieejam…"
click at [305, 151] on fieldset "Слушай … / Не перебивай … / Сестра есть … / …18 лет / Не спорьте …/ Не ходите ……" at bounding box center [370, 214] width 397 height 137
click at [225, 136] on div "Pieejamie vārdi мне мне со мной без меня меня меня мне у меня о мне обо мне" at bounding box center [370, 113] width 397 height 47
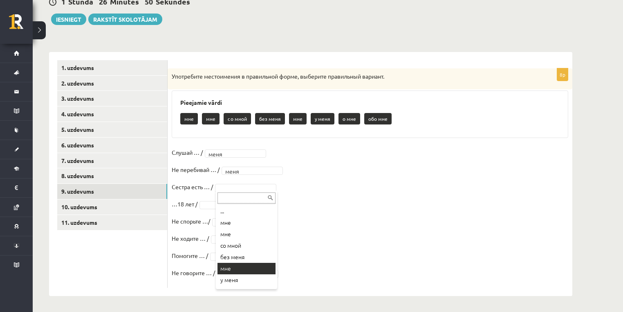
scroll to position [21, 0]
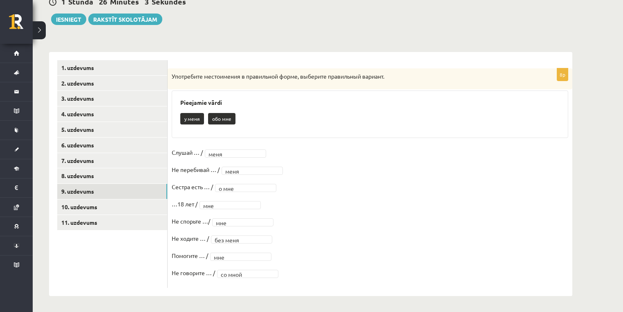
click at [225, 229] on fieldset "Слушай … / меня **** Не перебивай … / меня **** Сестра есть … / о мне ***** …18…" at bounding box center [370, 214] width 397 height 137
click at [112, 202] on link "10. uzdevums" at bounding box center [112, 206] width 110 height 15
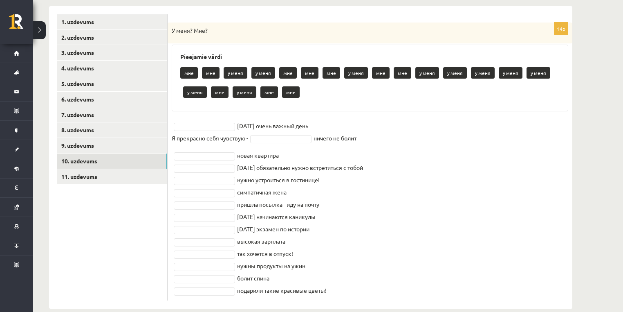
scroll to position [182, 0]
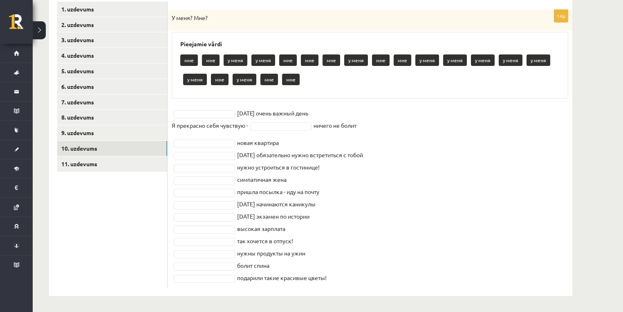
click at [178, 41] on div "Pieejamie vārdi мне мне у меня у меня мне мне мне у меня мне мне у меня у меня …" at bounding box center [370, 65] width 397 height 67
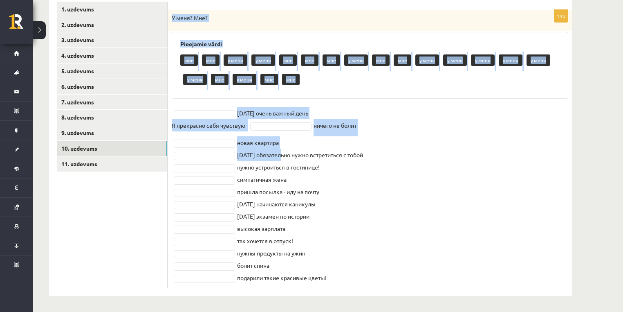
drag, startPoint x: 171, startPoint y: 123, endPoint x: 352, endPoint y: 294, distance: 249.1
click at [352, 294] on div "14p У меня? Мне? Pieejamie vārdi мне мне у меня у меня мне мне мне у меня мне м…" at bounding box center [370, 144] width 405 height 302
copy div "У меня? Мне? Pieejamie vārdi мне мне у меня у меня мне мне мне у меня мне мне у…"
click at [202, 130] on p "Я прекрасно себя чувствую -" at bounding box center [210, 125] width 76 height 12
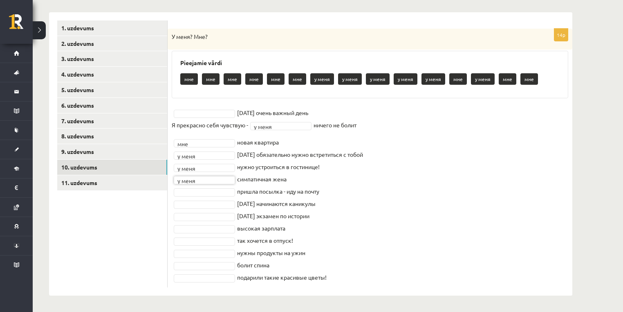
scroll to position [163, 0]
click at [227, 198] on input "text" at bounding box center [204, 202] width 58 height 11
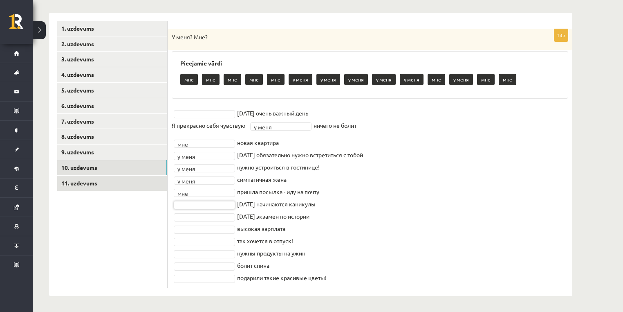
click at [114, 185] on link "11. uzdevums" at bounding box center [112, 182] width 110 height 15
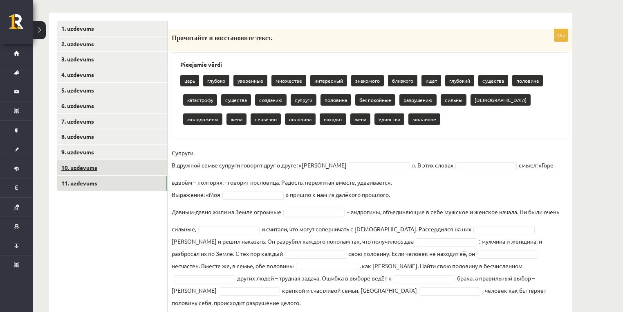
click at [127, 165] on link "10. uzdevums" at bounding box center [112, 167] width 110 height 15
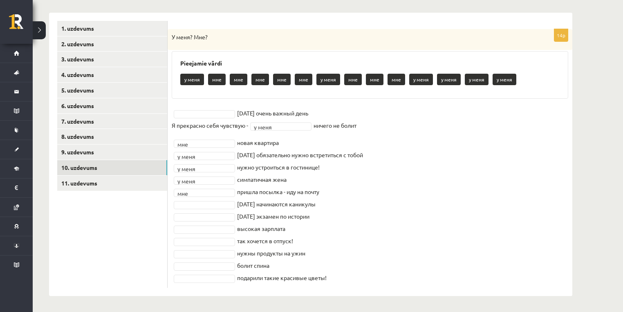
click at [172, 34] on p "У меня? Мне?" at bounding box center [350, 37] width 356 height 8
click at [195, 221] on fieldset "завтра очень важный день Я прекрасно себя чувствую - у меня ****** ничего не бо…" at bounding box center [370, 195] width 397 height 177
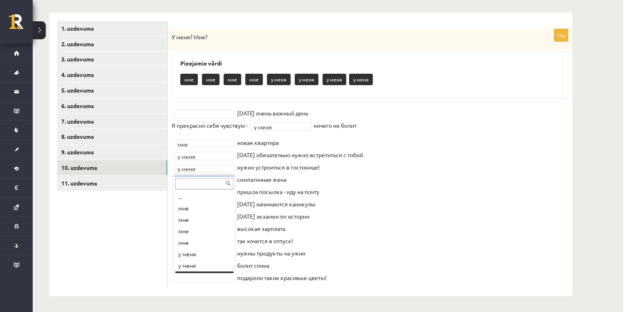
scroll to position [10, 0]
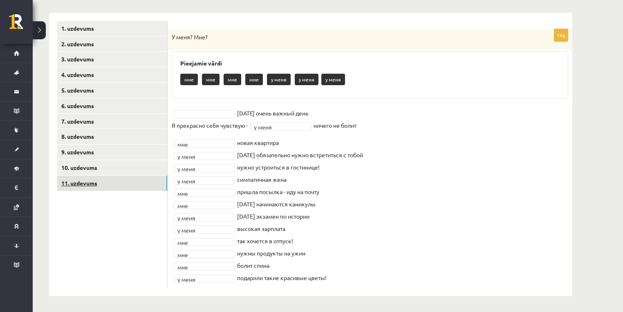
click at [136, 188] on link "11. uzdevums" at bounding box center [112, 182] width 110 height 15
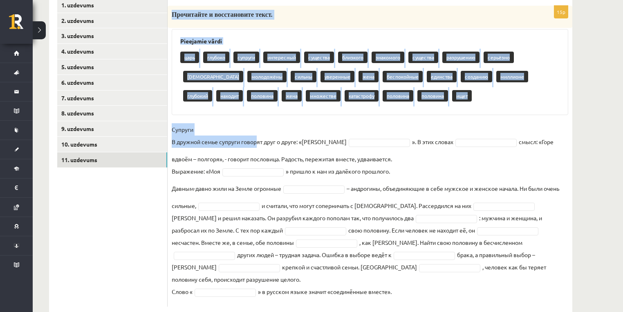
scroll to position [193, 0]
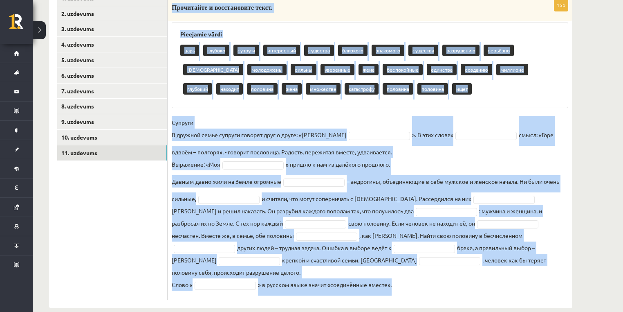
drag, startPoint x: 172, startPoint y: 38, endPoint x: 437, endPoint y: 279, distance: 357.9
click at [437, 279] on div "15p Прочитайте и восстановите текст. Pieejamie vārdi царь глубоко супруги интер…" at bounding box center [370, 149] width 405 height 301
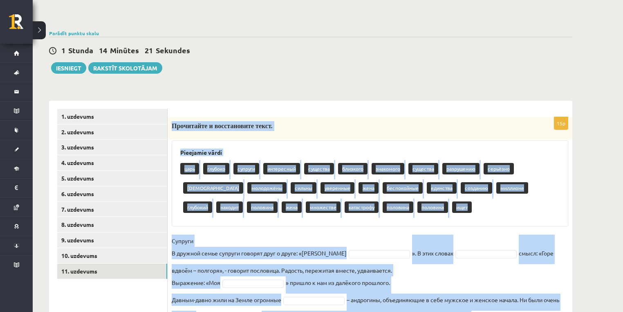
scroll to position [0, 0]
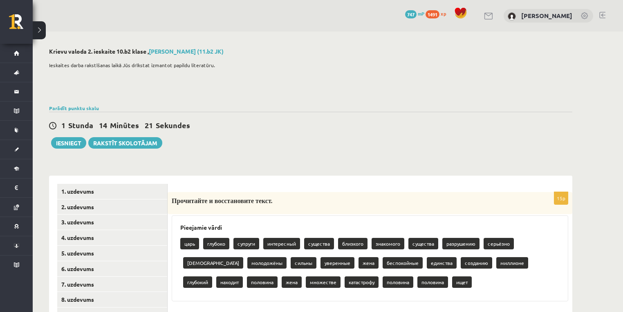
drag, startPoint x: 255, startPoint y: 133, endPoint x: 258, endPoint y: 137, distance: 5.2
click at [258, 133] on div "1 Stunda 14 Minūtes 21 Sekundes Ieskaite saglabāta! Iesniegt Rakstīt skolotājam" at bounding box center [310, 130] width 523 height 37
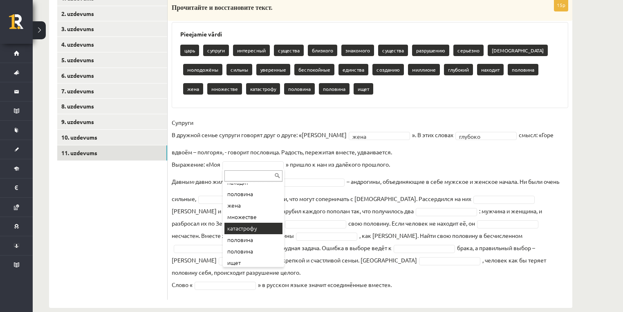
scroll to position [227, 0]
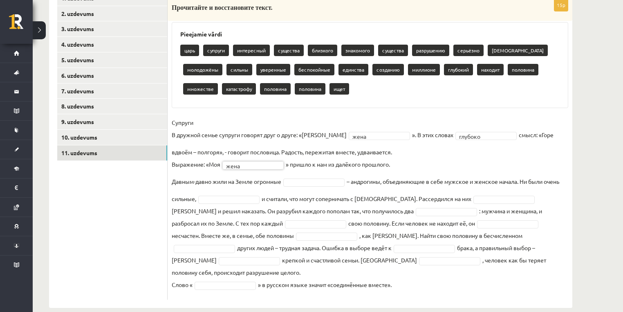
click at [326, 186] on fieldset "Супруги В дружной семье супруги говорят друг о друге: «Моя жена **** ». В этих …" at bounding box center [370, 205] width 397 height 179
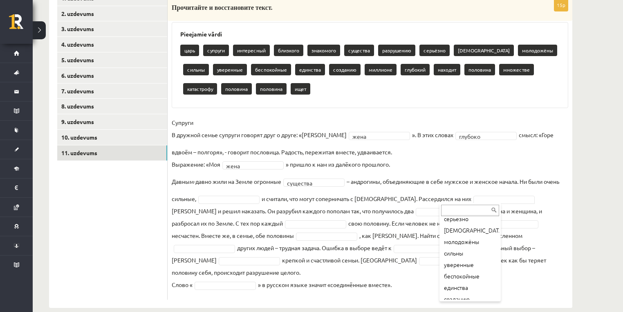
scroll to position [109, 0]
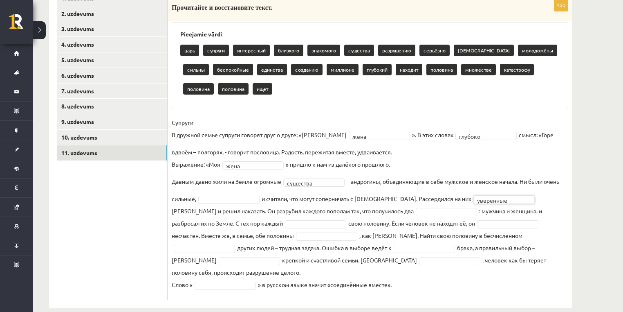
click at [241, 194] on fieldset "Супруги В дружной семье супруги говорят друг о друге: «Моя жена **** ». В этих …" at bounding box center [370, 205] width 397 height 179
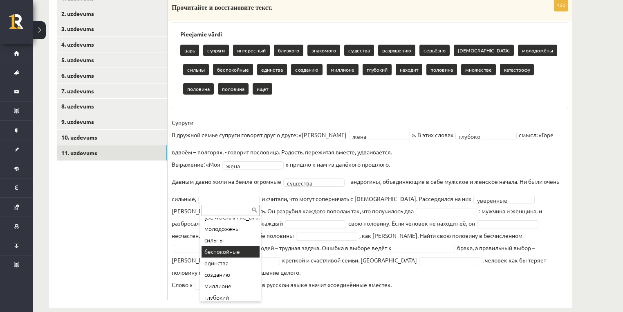
scroll to position [84, 0]
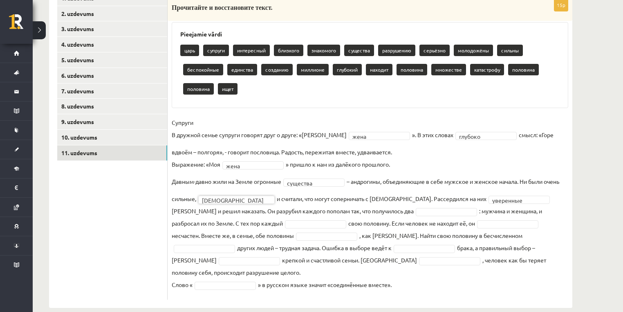
click at [247, 205] on fieldset "Супруги В дружной семье супруги говорят друг о друге: «Моя жена **** ». В этих …" at bounding box center [370, 205] width 397 height 179
click at [247, 204] on fieldset "Супруги В дружной семье супруги говорят друг о друге: «Моя жена **** ». В этих …" at bounding box center [370, 205] width 397 height 179
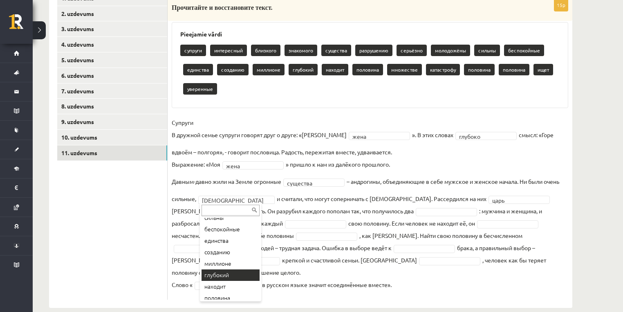
scroll to position [182, 0]
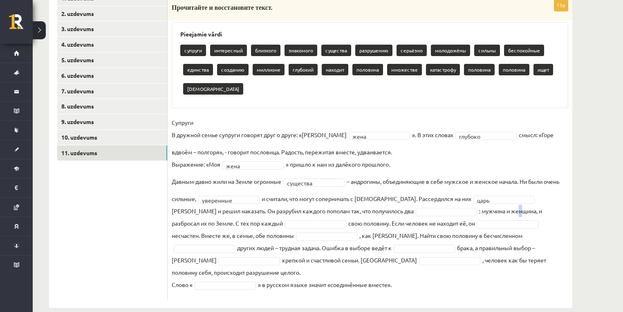
click at [458, 207] on fieldset "Супруги В дружной семье супруги говорят друг о друге: «Моя жена **** ». В этих …" at bounding box center [370, 205] width 397 height 179
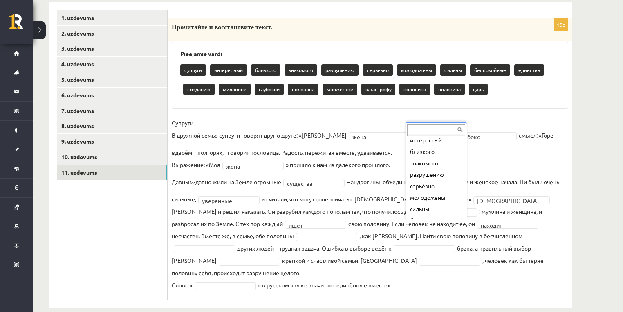
scroll to position [27, 0]
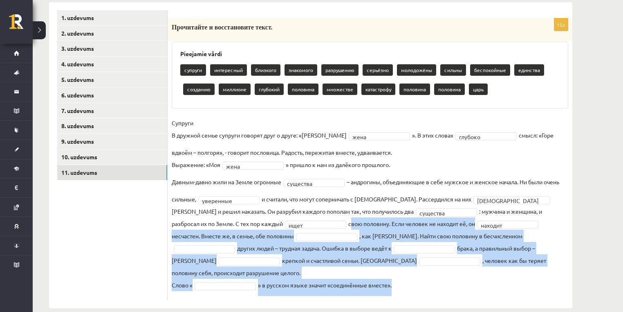
drag, startPoint x: 272, startPoint y: 223, endPoint x: 454, endPoint y: 273, distance: 188.3
click at [454, 273] on fieldset "Супруги В дружной семье супруги говорят друг о друге: «Моя жена **** ». В этих …" at bounding box center [370, 206] width 397 height 179
click at [339, 237] on fieldset "Супруги В дружной семье супруги говорят друг о друге: «Моя жена **** ». В этих …" at bounding box center [370, 206] width 397 height 179
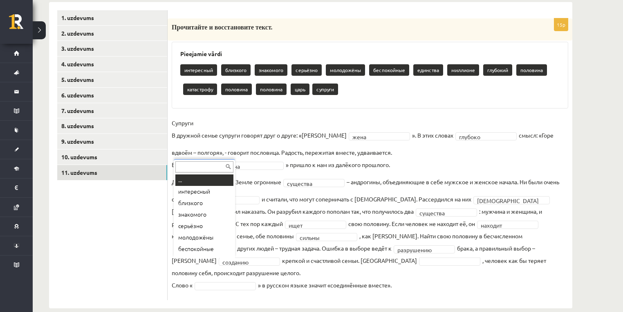
scroll to position [10, 0]
drag, startPoint x: 234, startPoint y: 204, endPoint x: 231, endPoint y: 194, distance: 11.3
click at [233, 193] on div "... интересный близкого знакомого серьёзно молодожёны беспокойные единства милл…" at bounding box center [204, 208] width 61 height 99
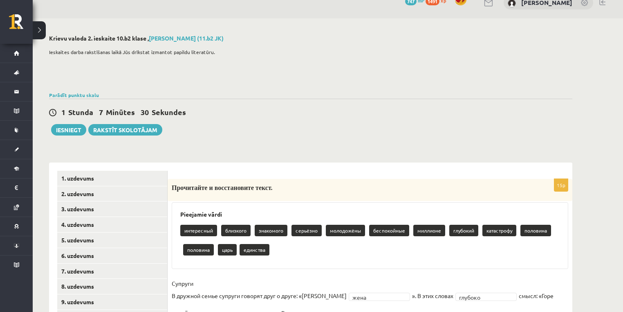
scroll to position [0, 0]
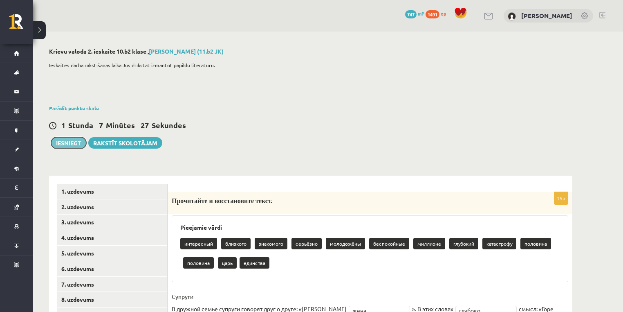
click at [78, 141] on button "Iesniegt" at bounding box center [68, 142] width 35 height 11
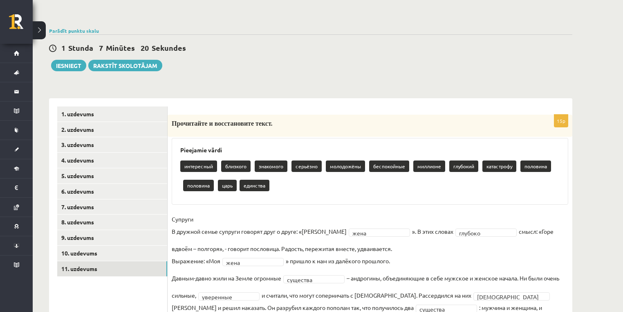
scroll to position [65, 0]
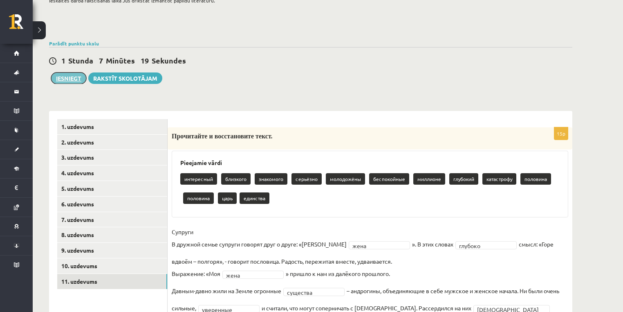
click at [73, 80] on button "Iesniegt" at bounding box center [68, 77] width 35 height 11
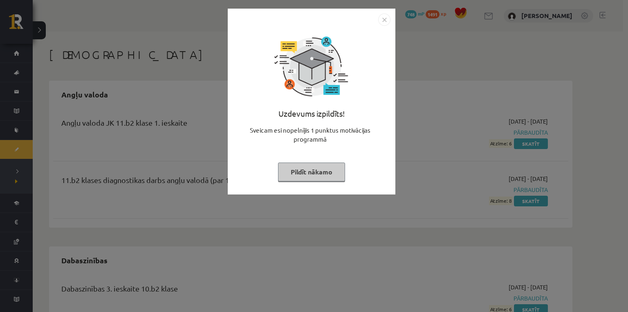
click at [323, 176] on button "Pildīt nākamo" at bounding box center [311, 171] width 67 height 19
